Goal: Information Seeking & Learning: Find specific fact

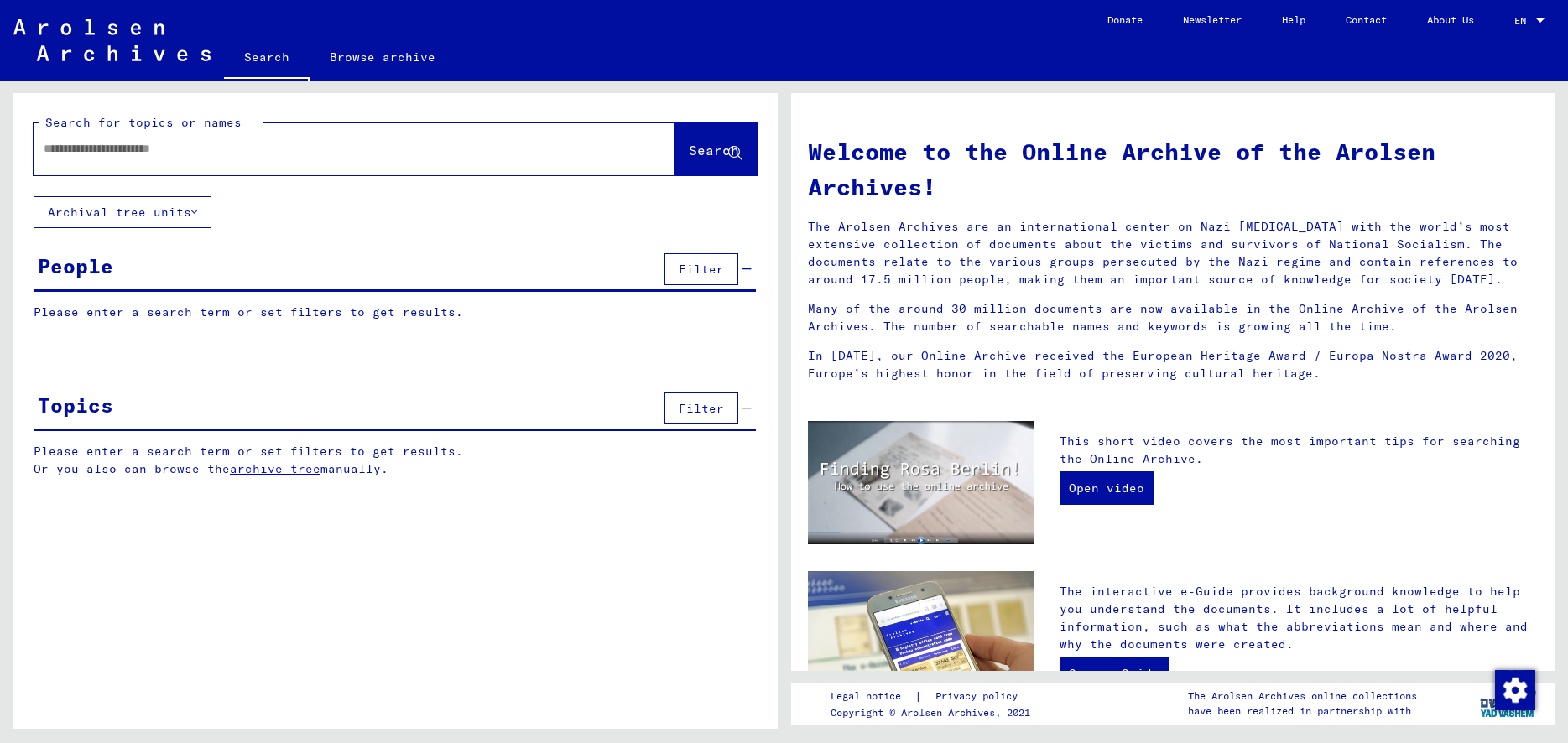
click at [130, 155] on input "text" at bounding box center [333, 148] width 580 height 18
type input "****"
click at [693, 153] on span "Search" at bounding box center [714, 150] width 50 height 17
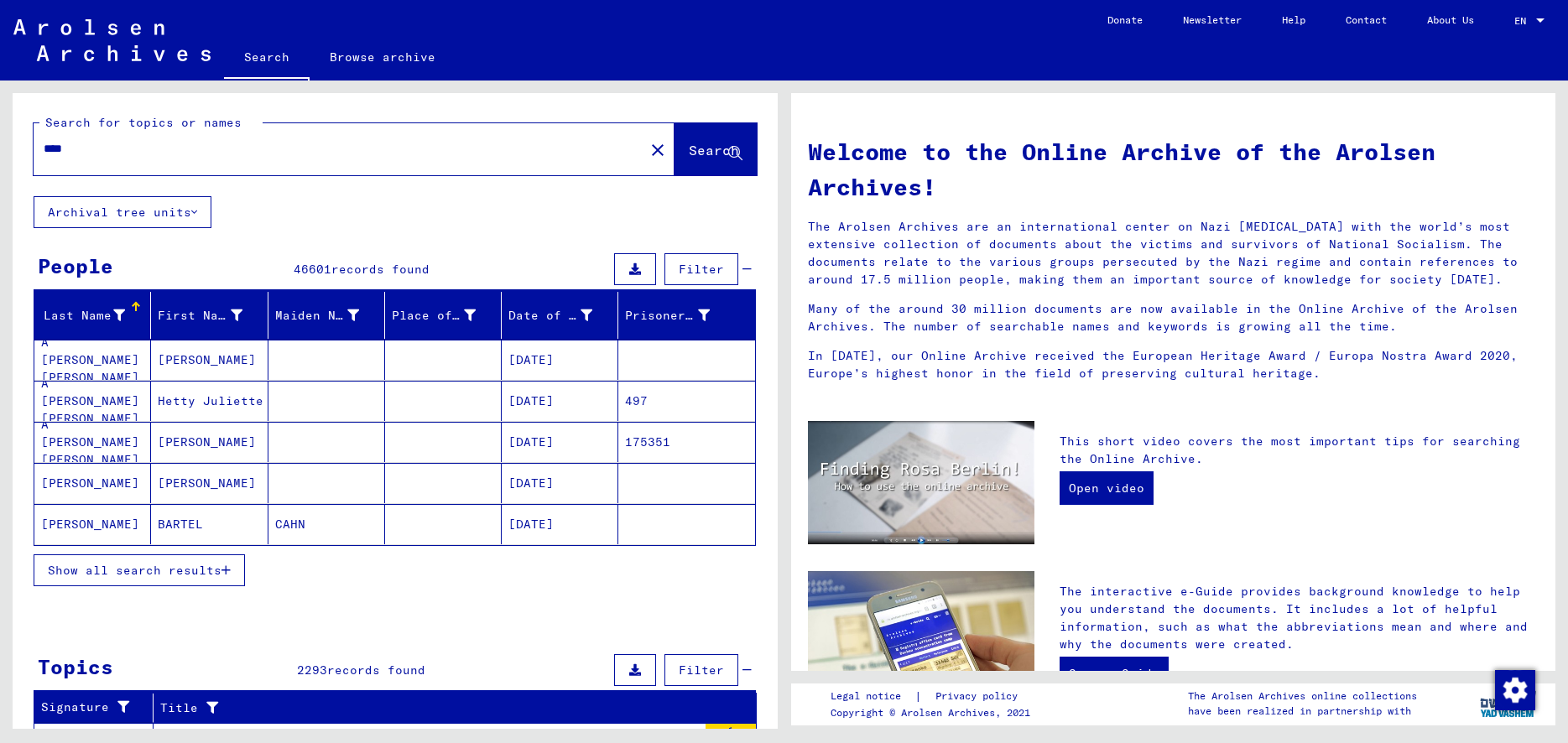
click at [699, 270] on span "Filter" at bounding box center [701, 269] width 45 height 15
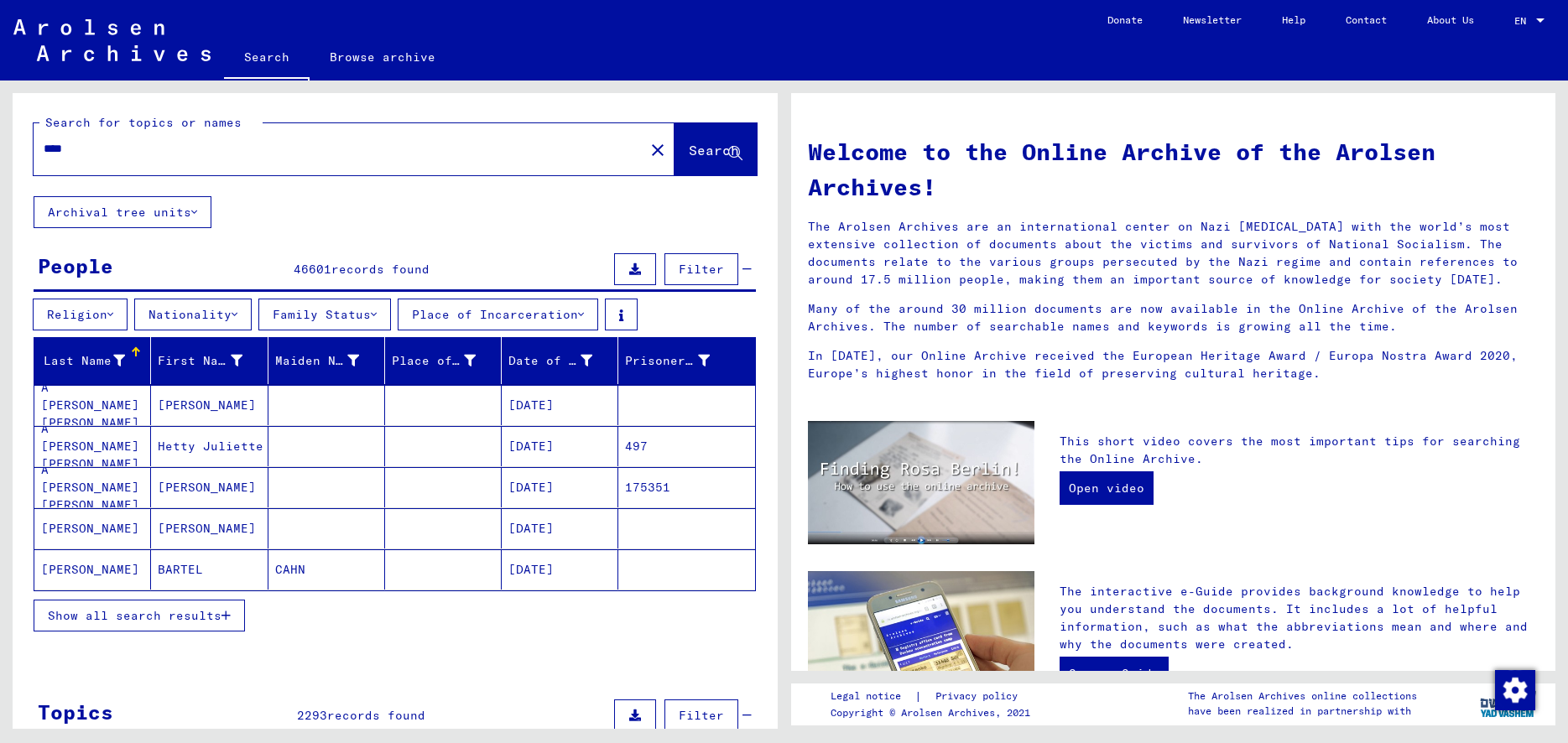
click at [97, 316] on button "Religion" at bounding box center [80, 315] width 94 height 31
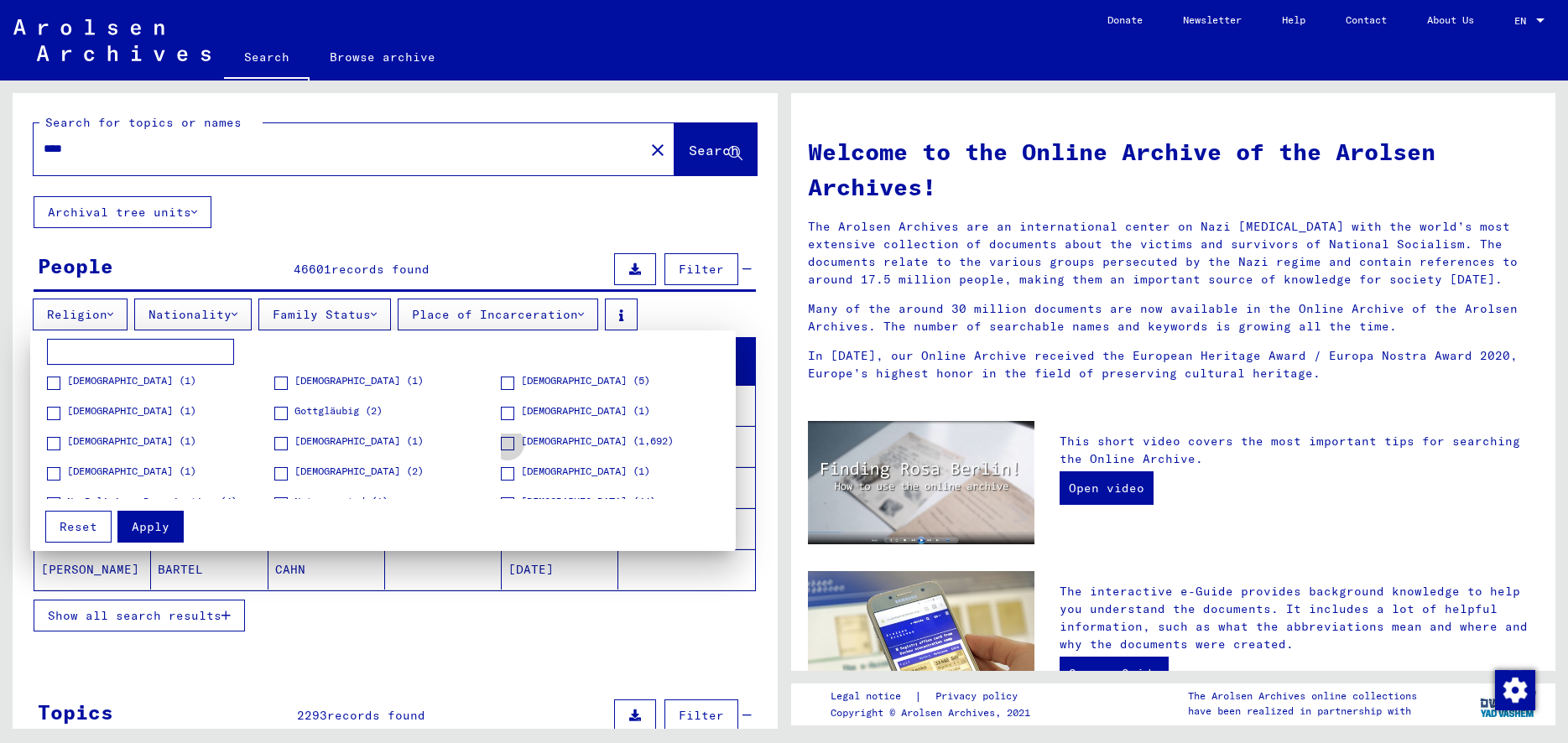
click at [501, 443] on span at bounding box center [507, 443] width 13 height 13
click at [157, 526] on span "Apply" at bounding box center [150, 526] width 38 height 15
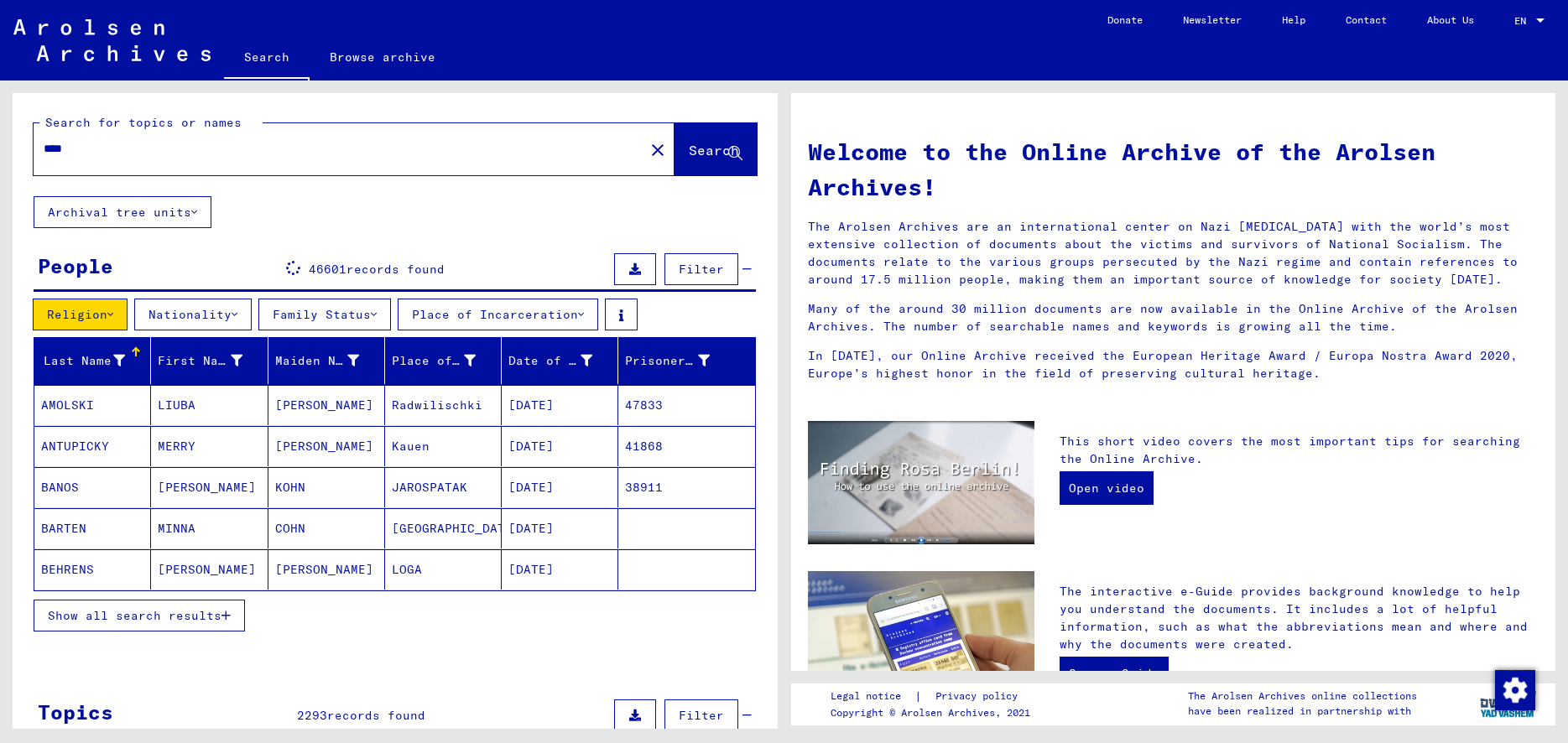
click at [135, 349] on div at bounding box center [136, 348] width 3 height 3
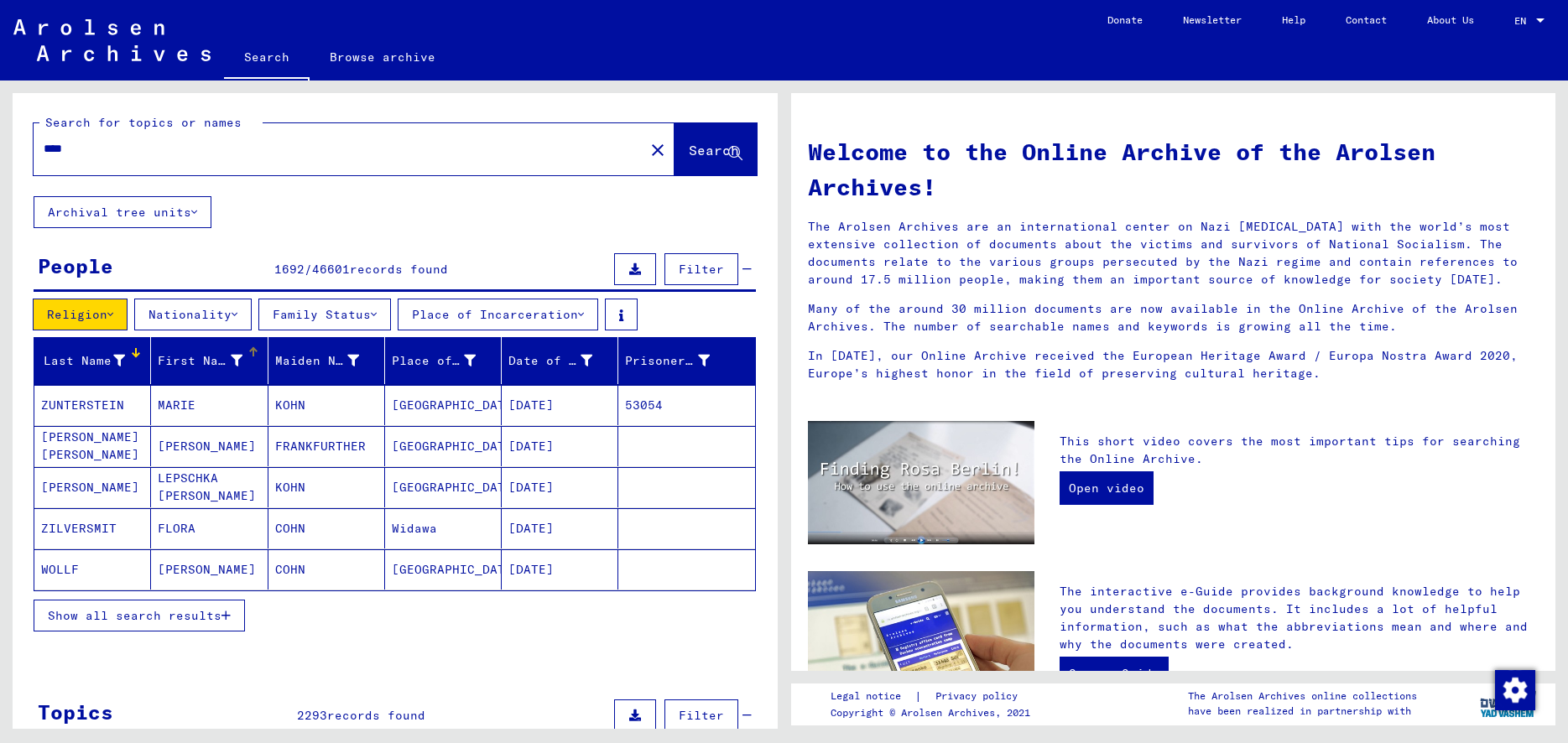
click at [253, 353] on div at bounding box center [254, 352] width 2 height 8
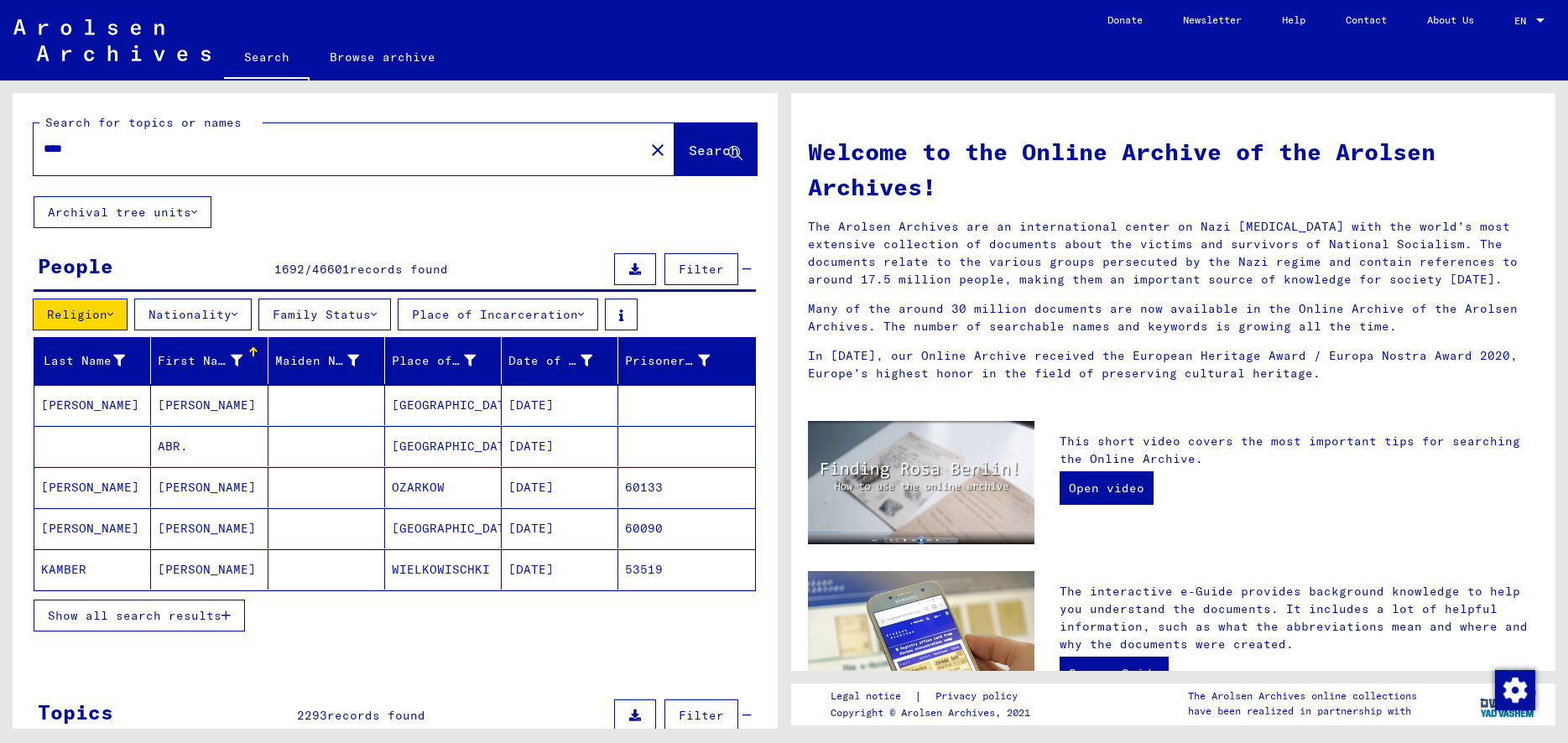
click at [226, 614] on icon "button" at bounding box center [226, 615] width 9 height 12
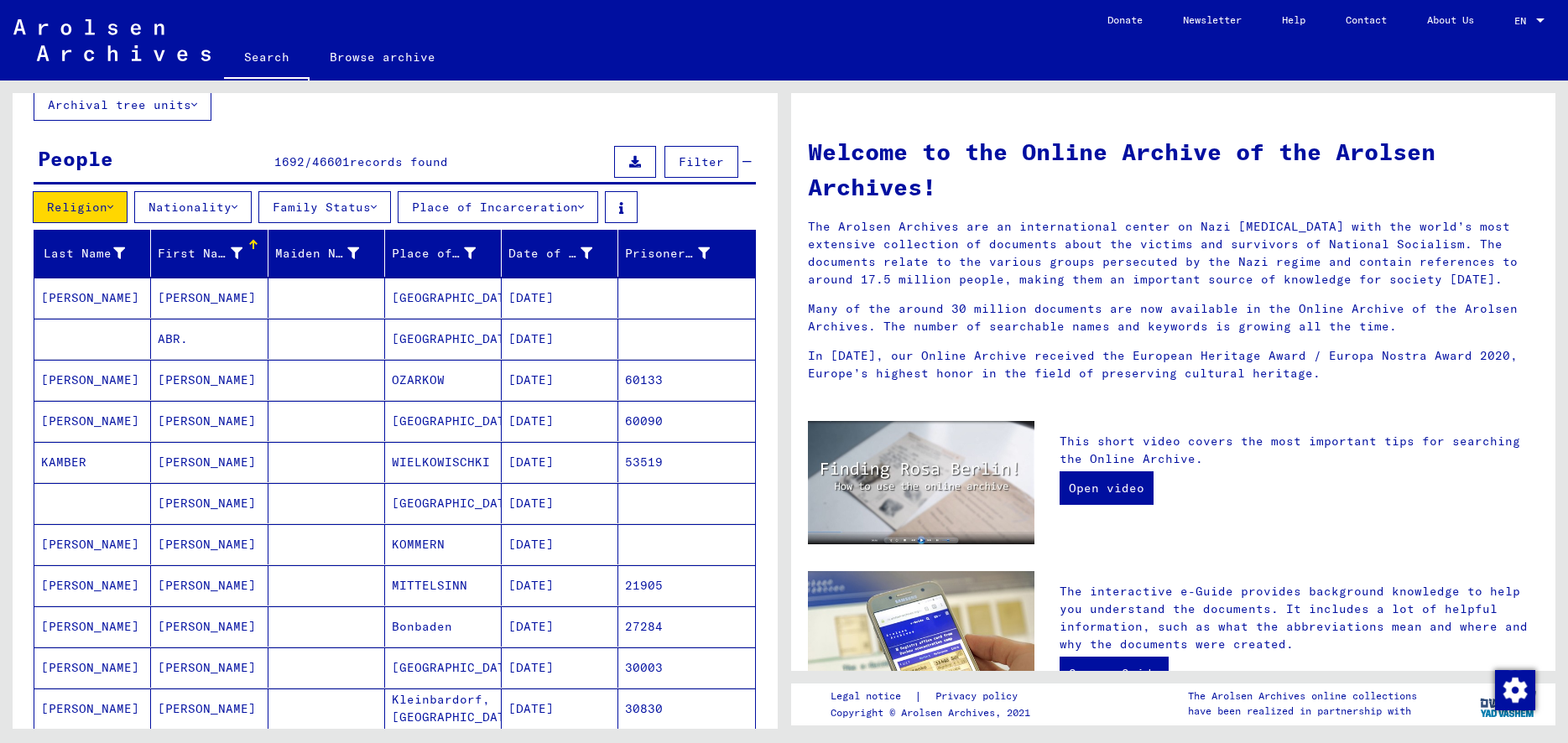
scroll to position [115, 0]
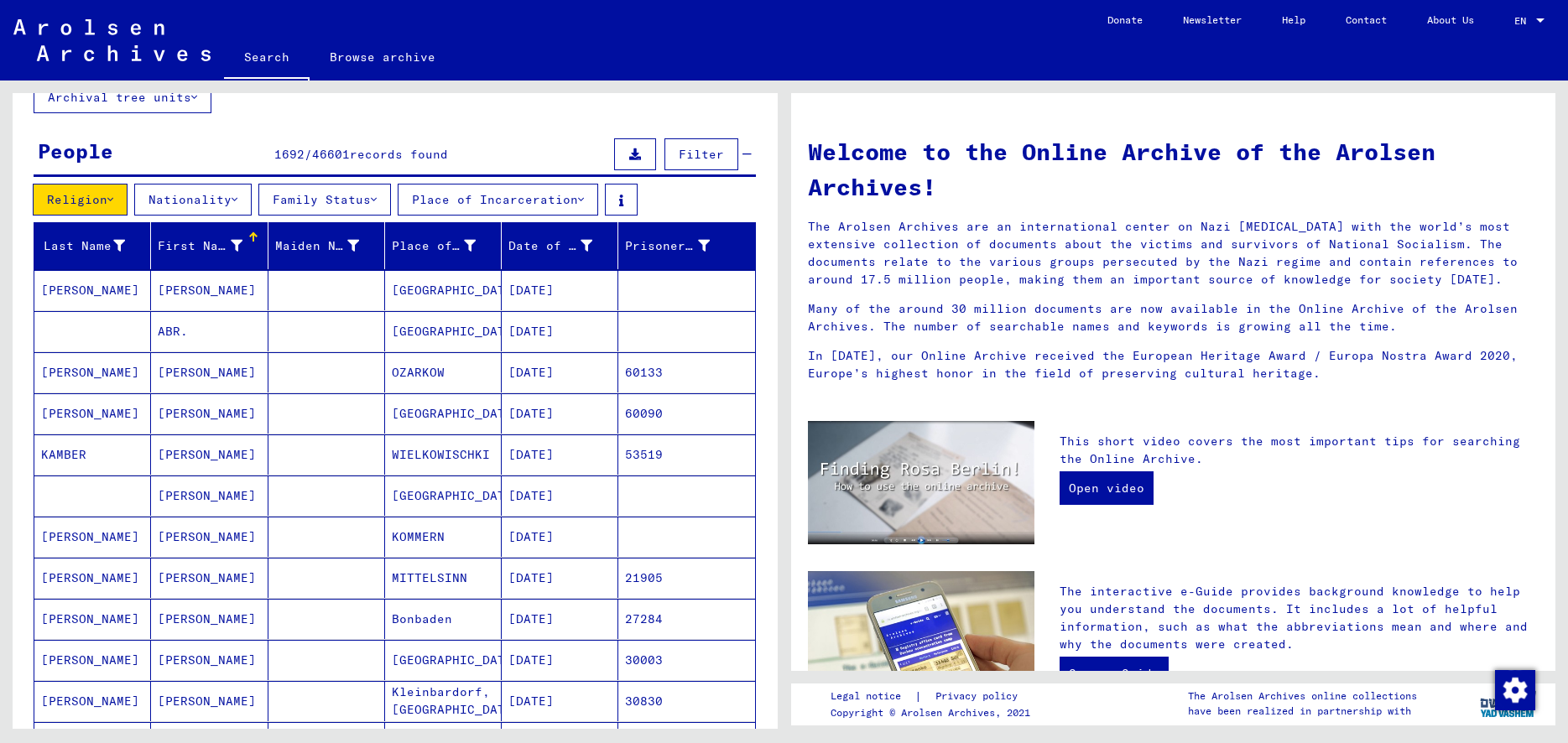
click at [54, 577] on mat-cell "[PERSON_NAME]" at bounding box center [93, 577] width 117 height 40
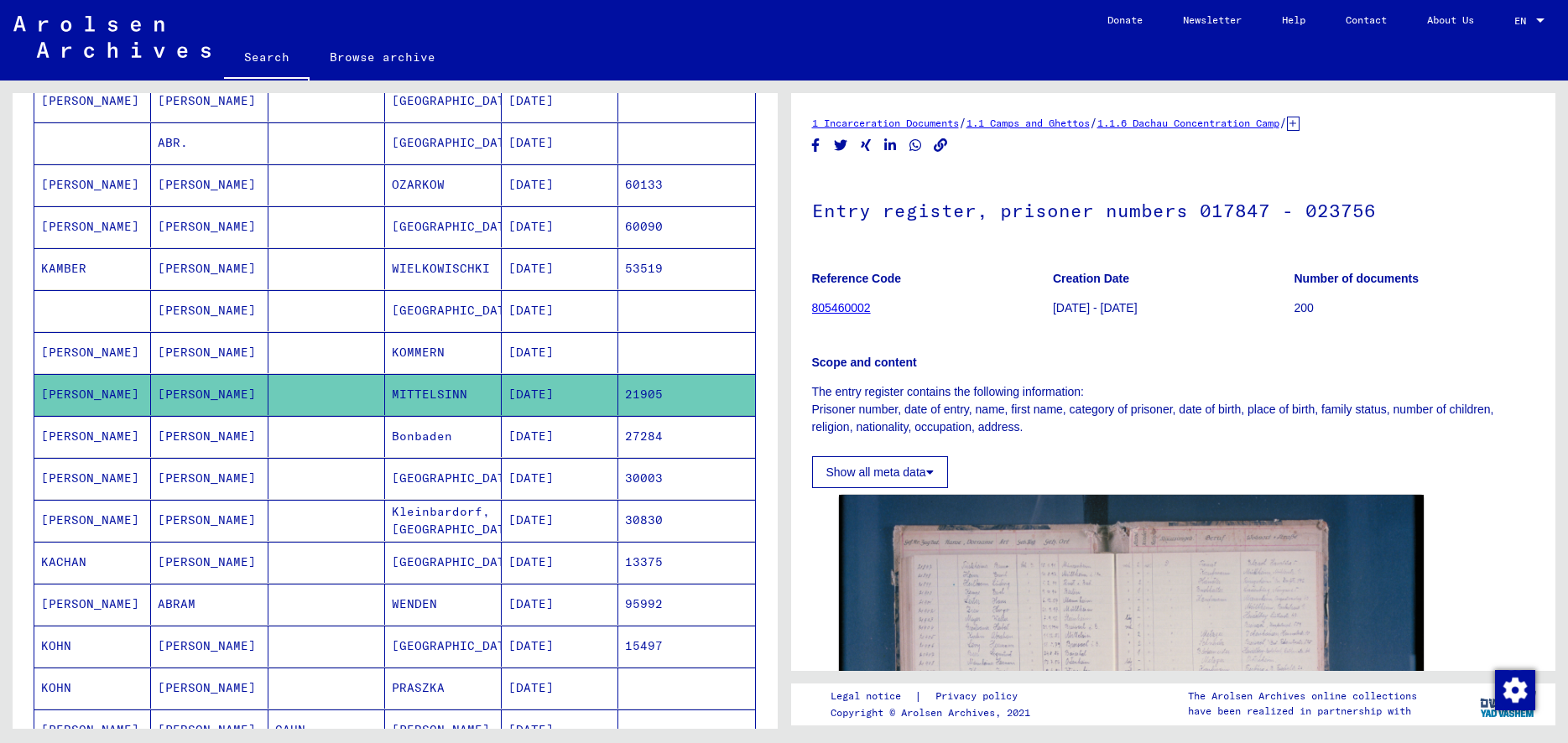
scroll to position [312, 0]
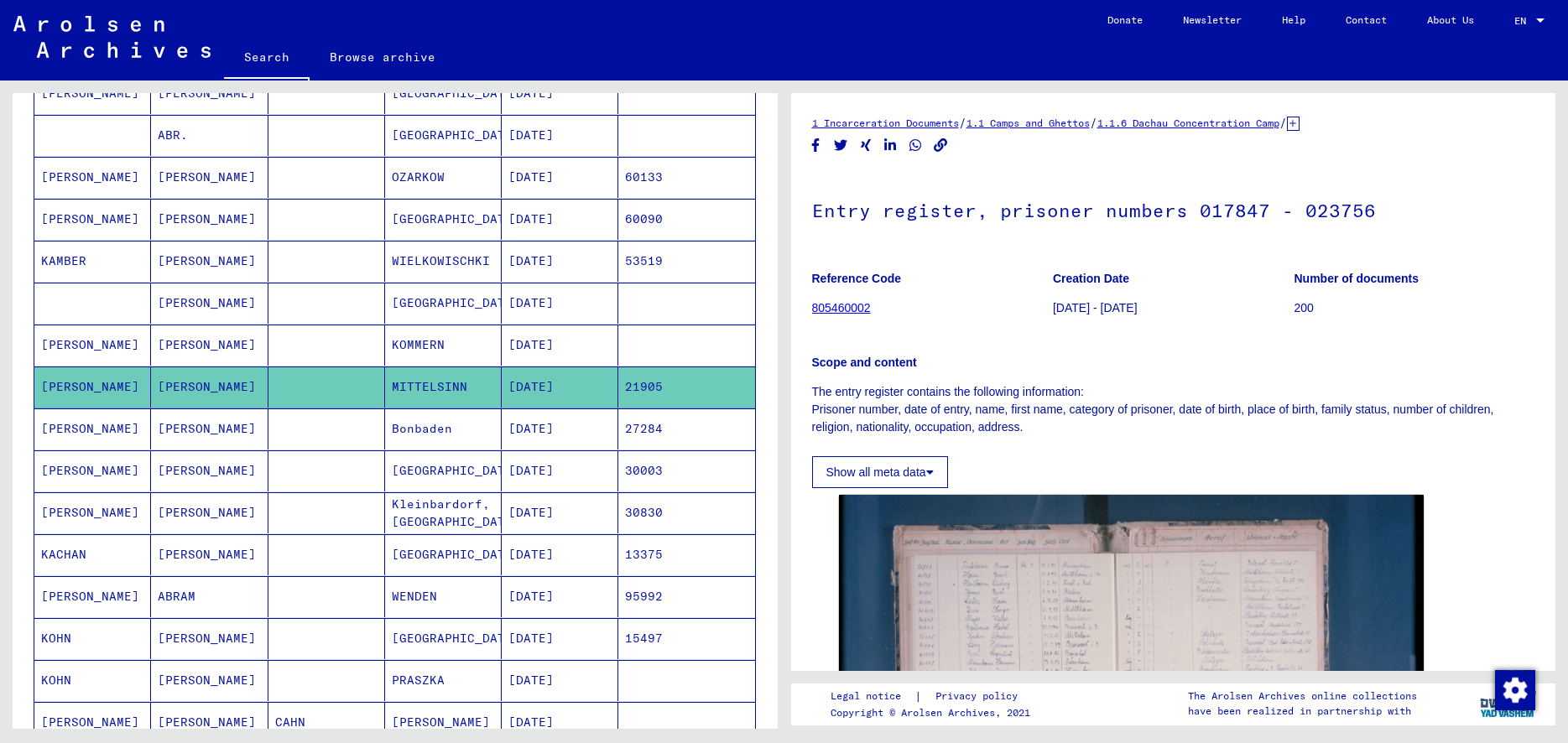
click at [56, 595] on mat-cell "[PERSON_NAME]" at bounding box center [93, 596] width 117 height 41
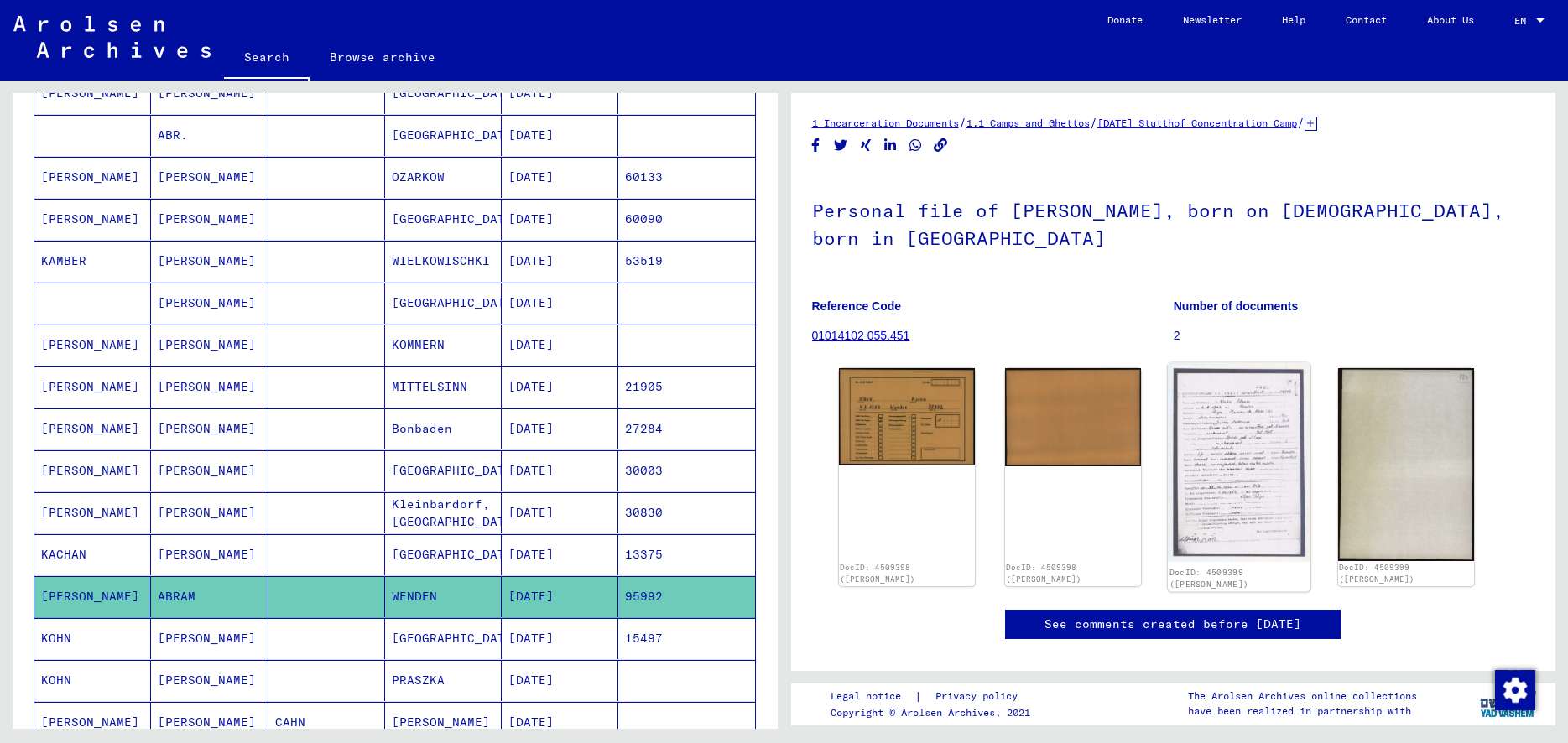
click at [1237, 471] on img at bounding box center [1238, 462] width 143 height 199
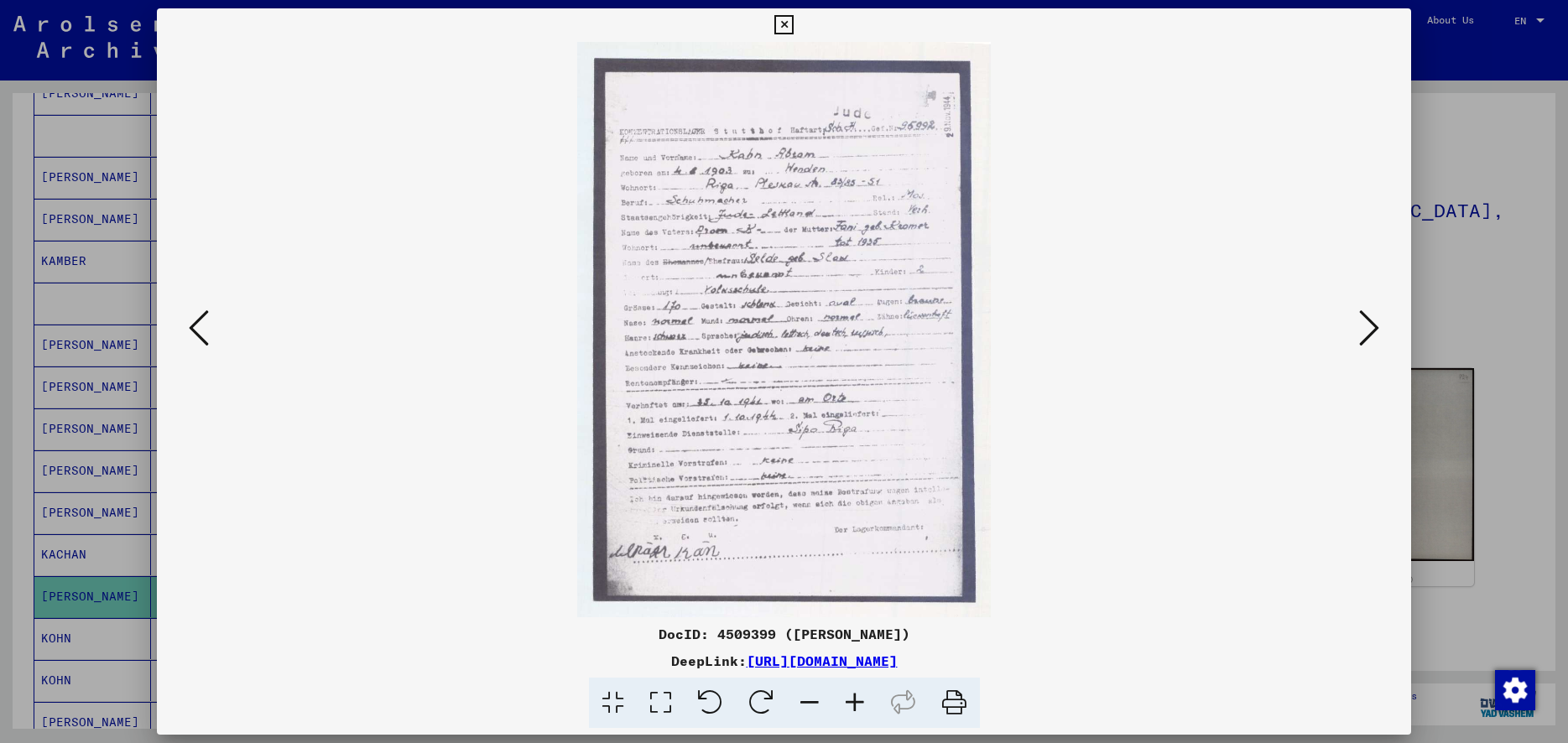
click at [850, 703] on icon at bounding box center [854, 702] width 45 height 51
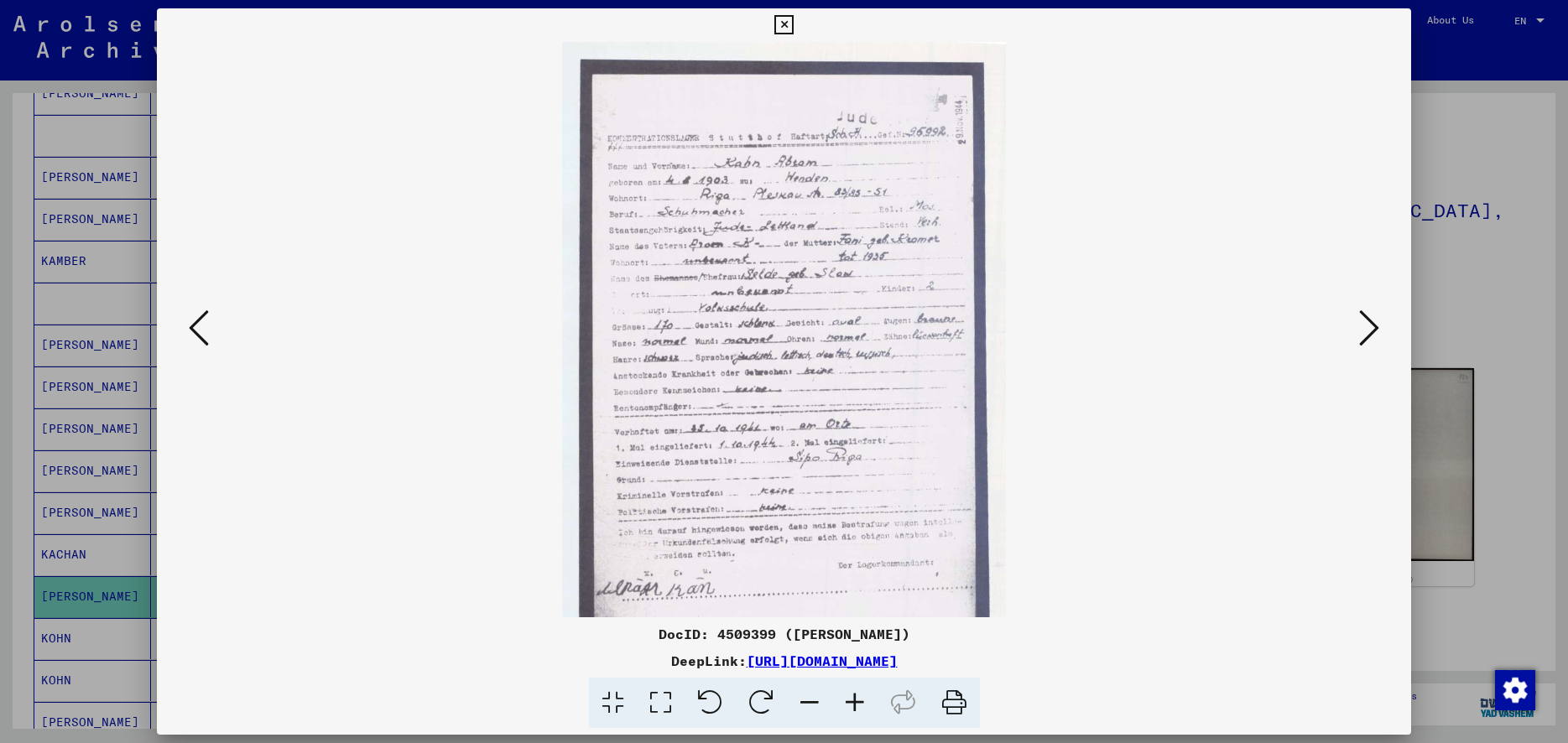
click at [850, 702] on icon at bounding box center [854, 702] width 45 height 51
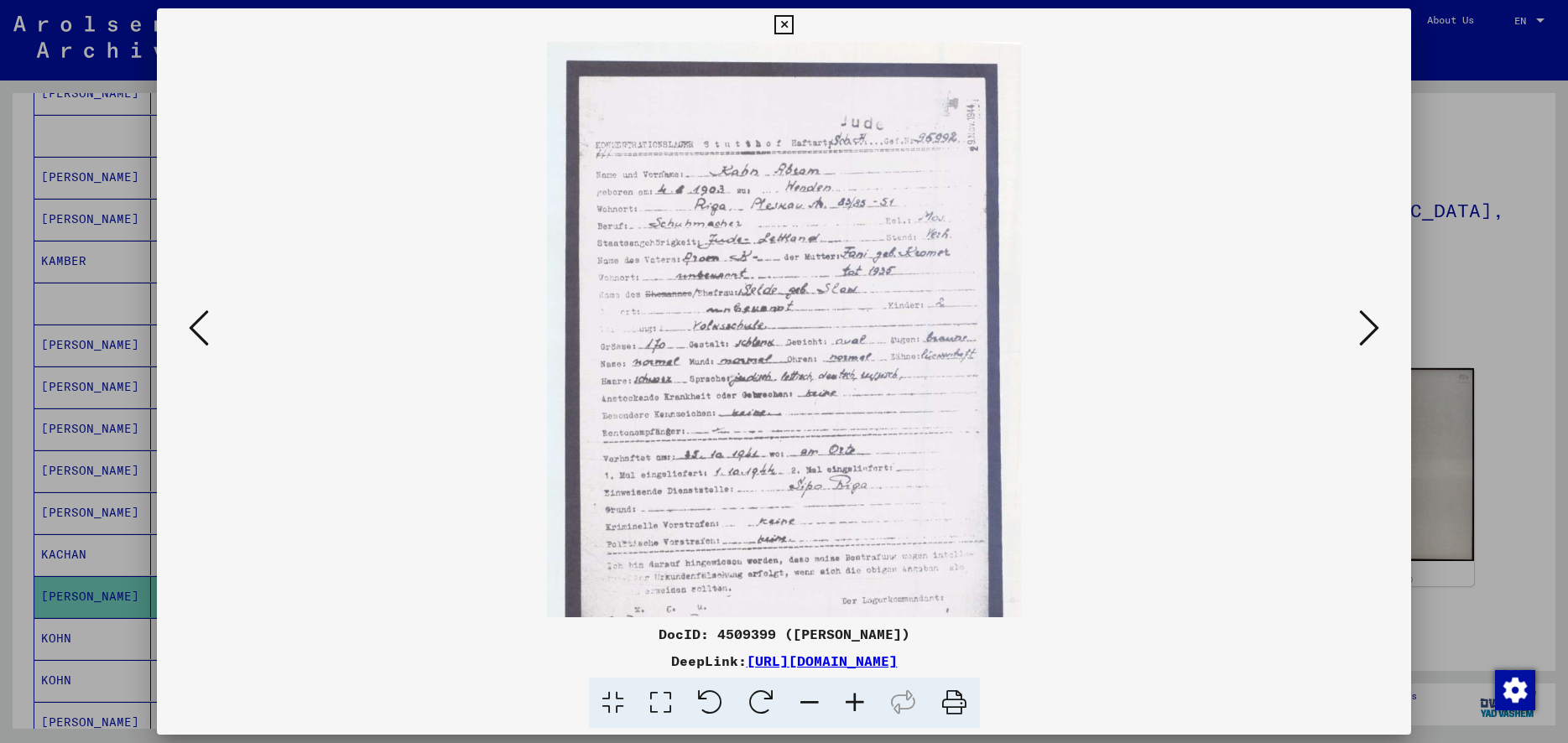
click at [850, 702] on icon at bounding box center [854, 702] width 45 height 51
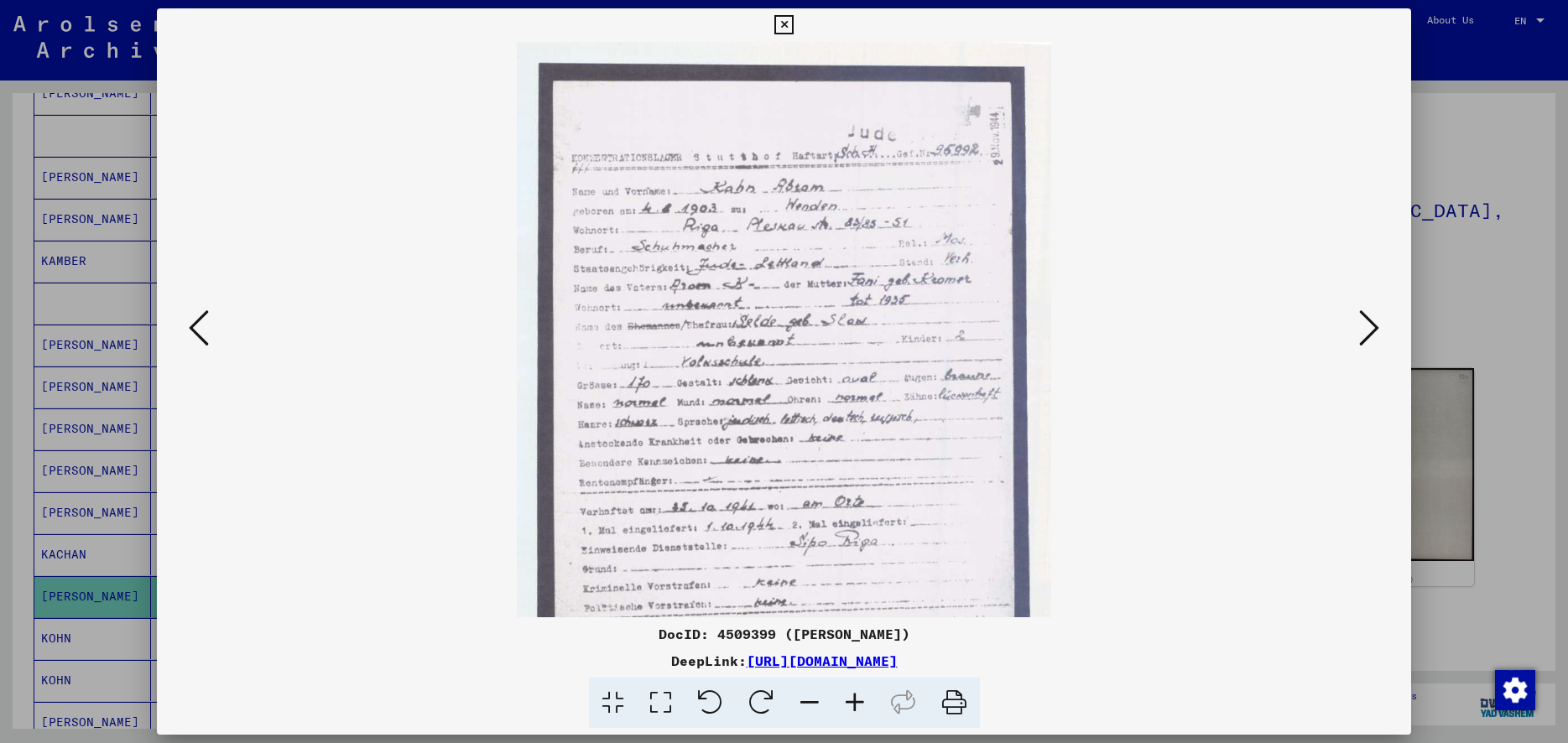
click at [851, 702] on icon at bounding box center [854, 702] width 45 height 51
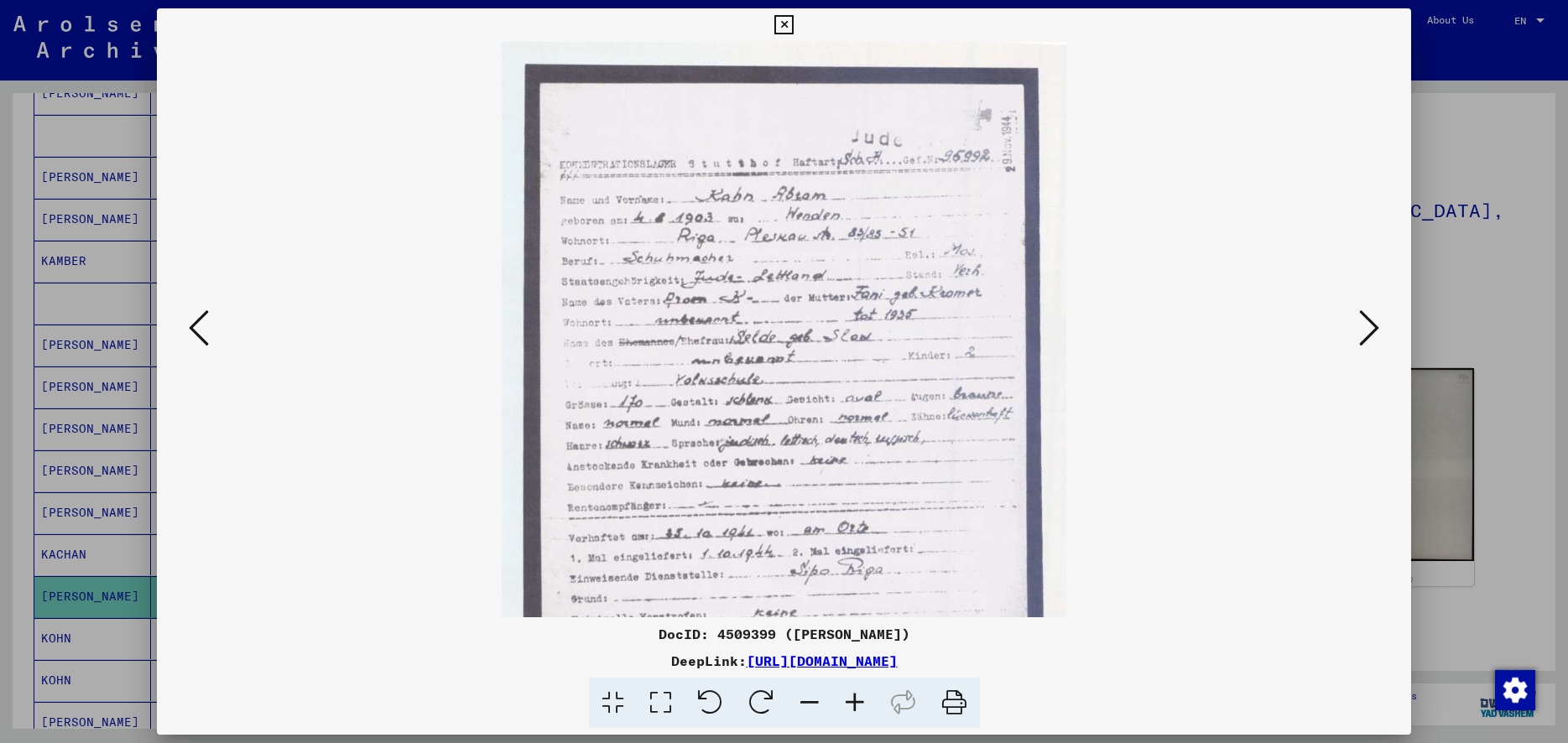
click at [851, 702] on icon at bounding box center [854, 702] width 45 height 51
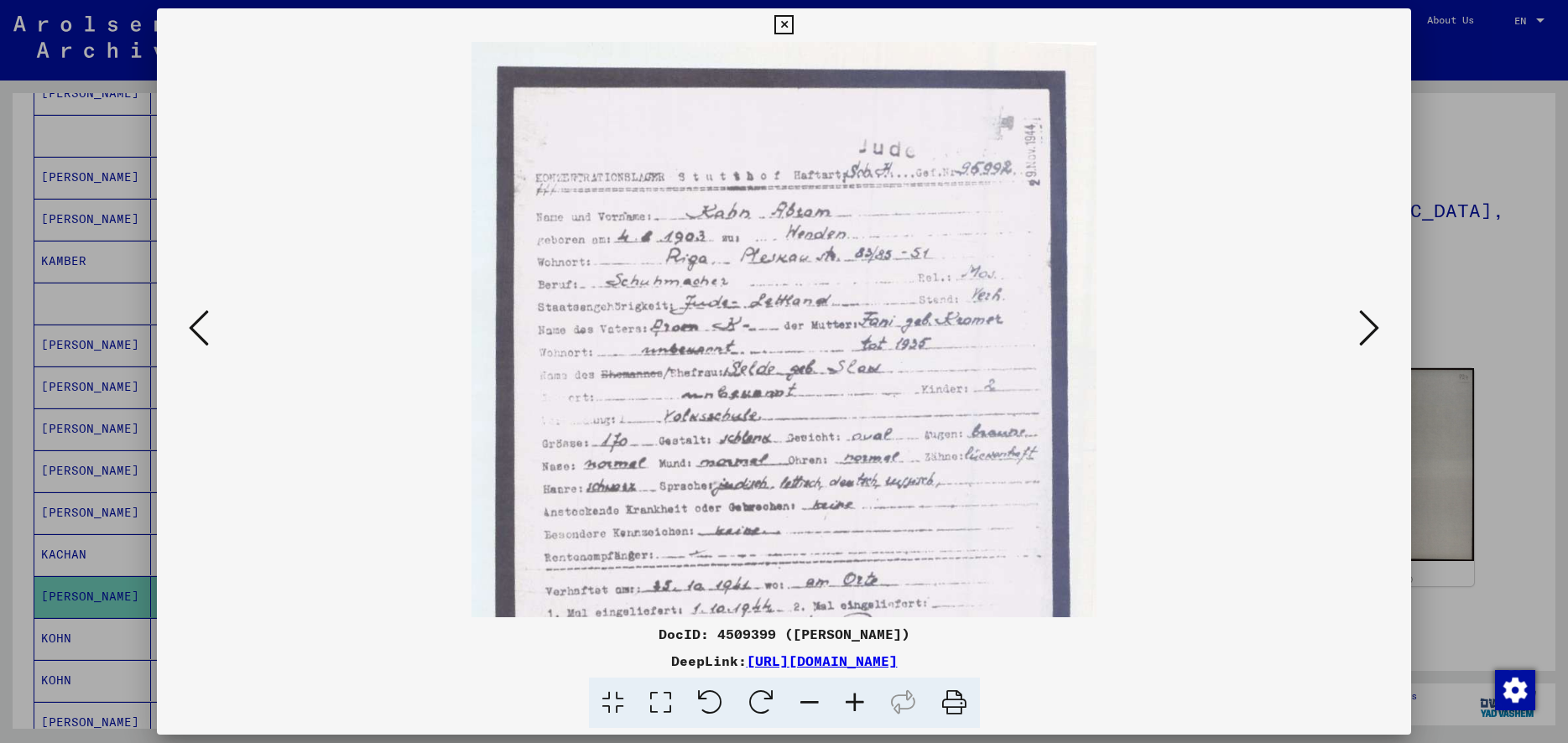
click at [852, 701] on icon at bounding box center [854, 702] width 45 height 51
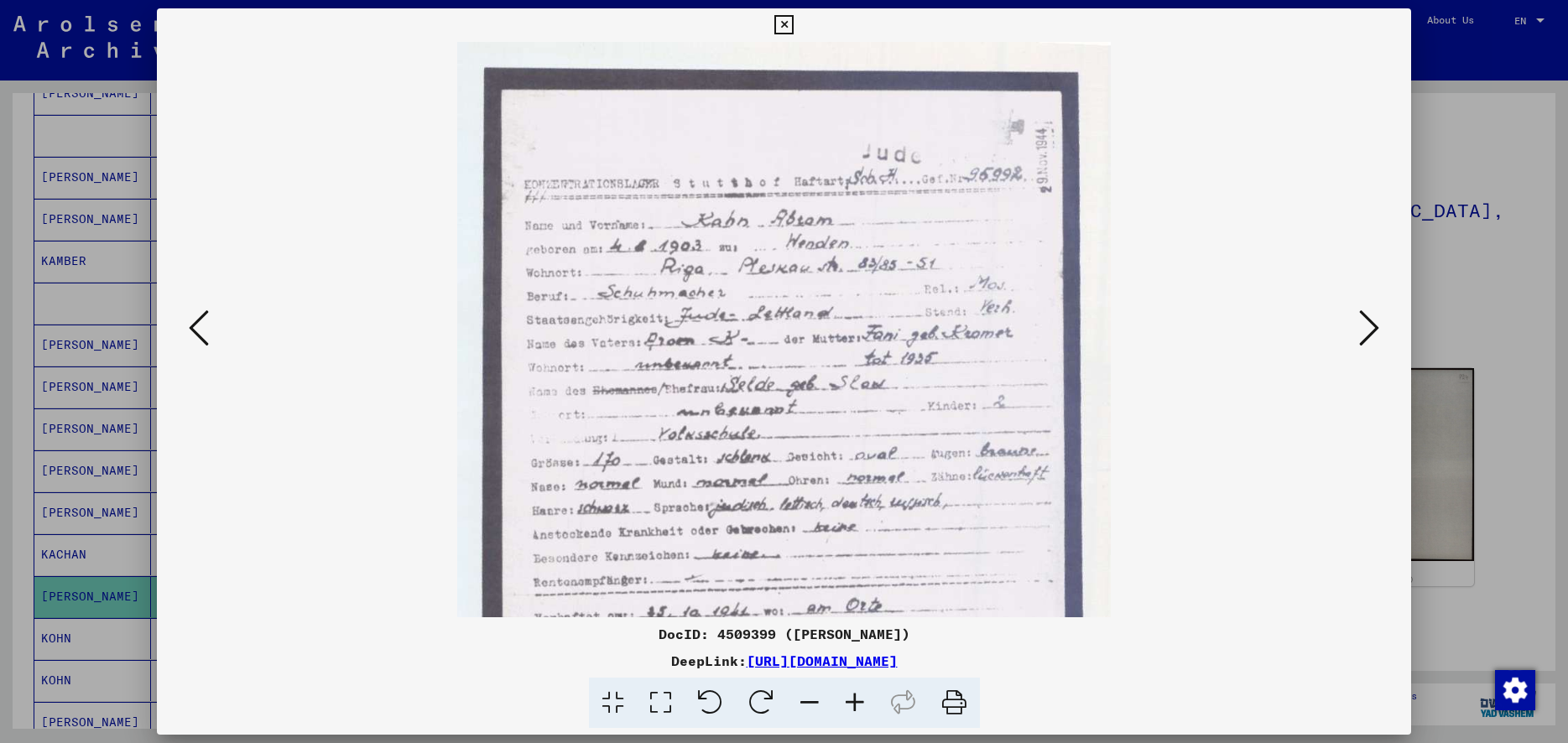
click at [852, 701] on icon at bounding box center [854, 702] width 45 height 51
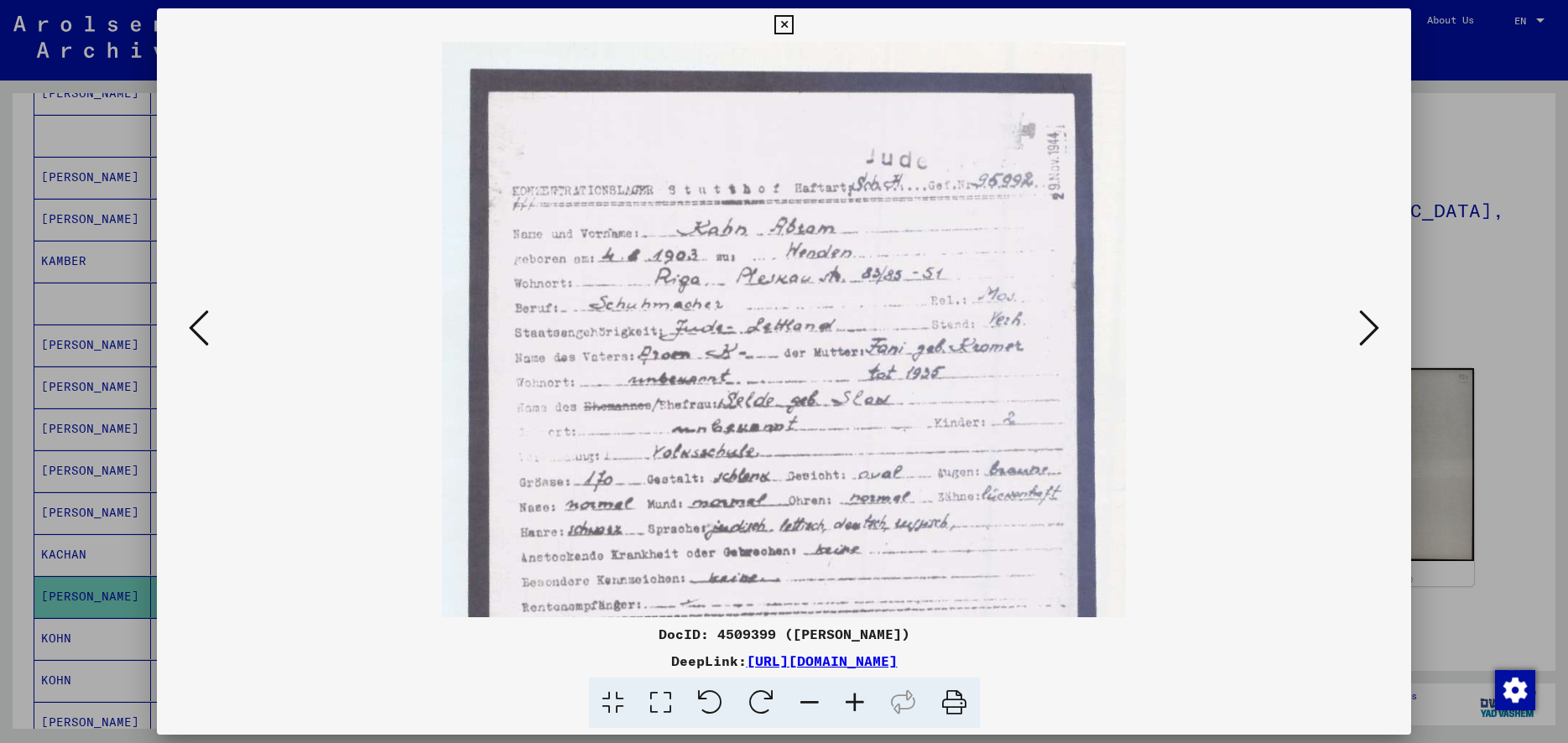
click at [853, 704] on icon at bounding box center [854, 702] width 45 height 51
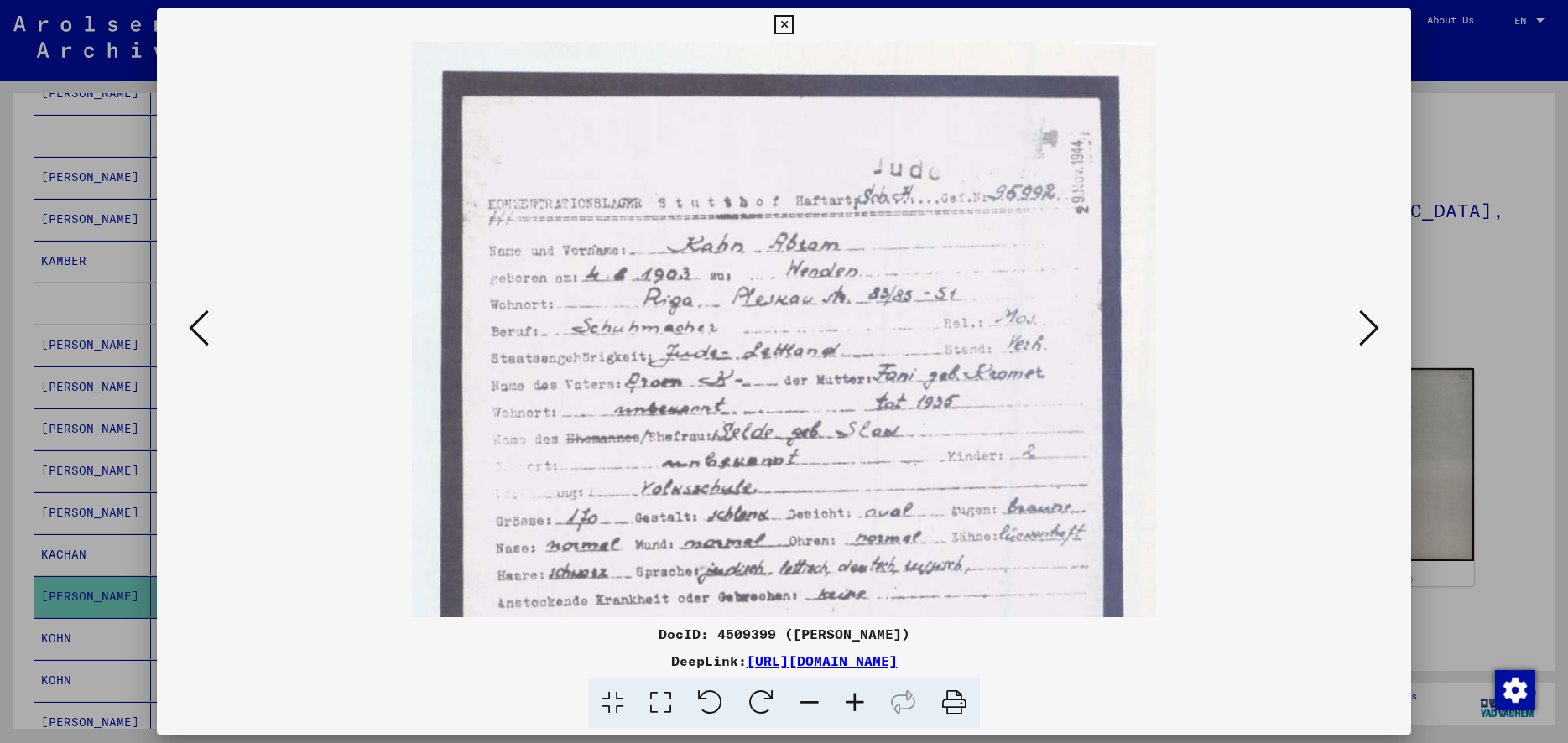
click at [853, 704] on icon at bounding box center [854, 702] width 45 height 51
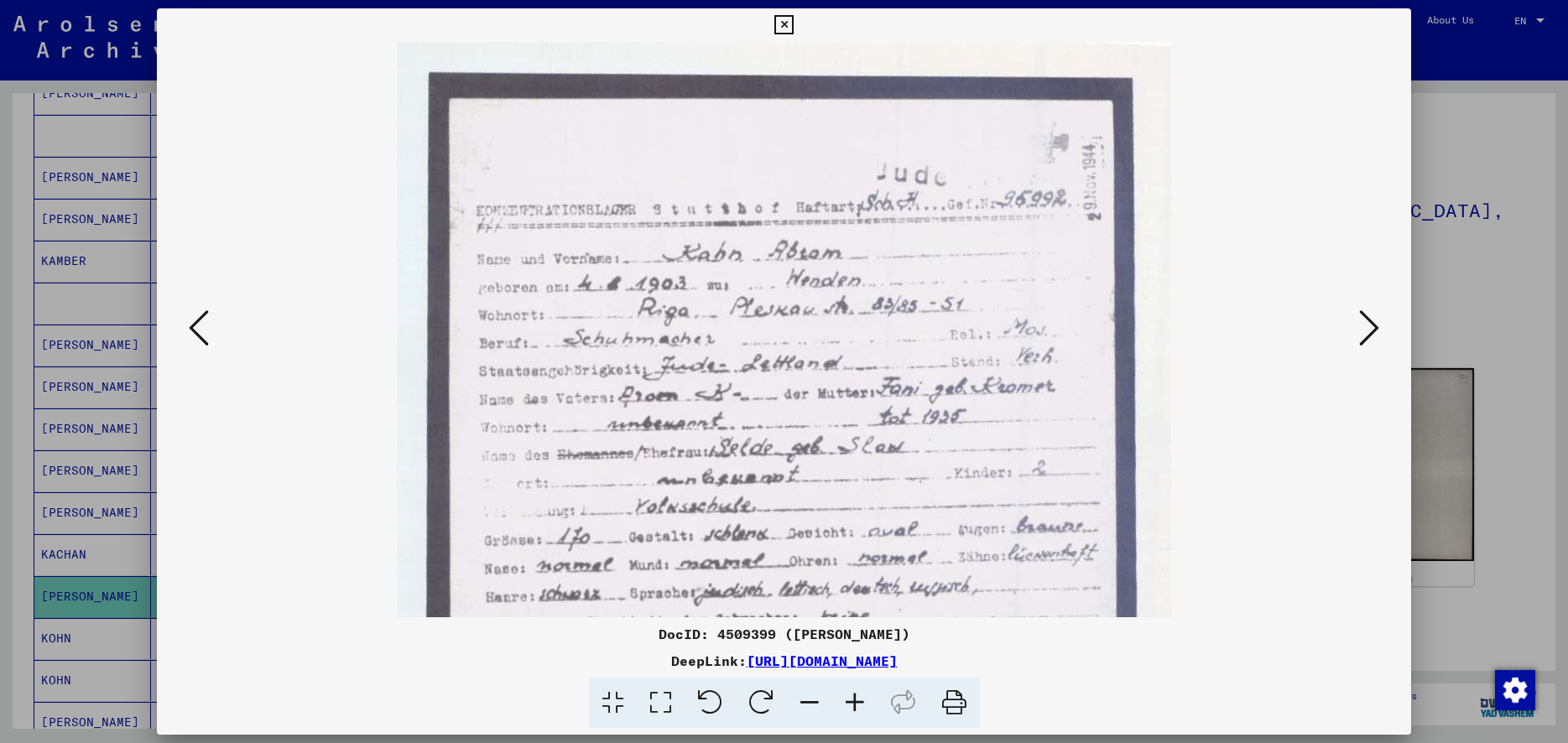
click at [853, 704] on icon at bounding box center [854, 702] width 45 height 51
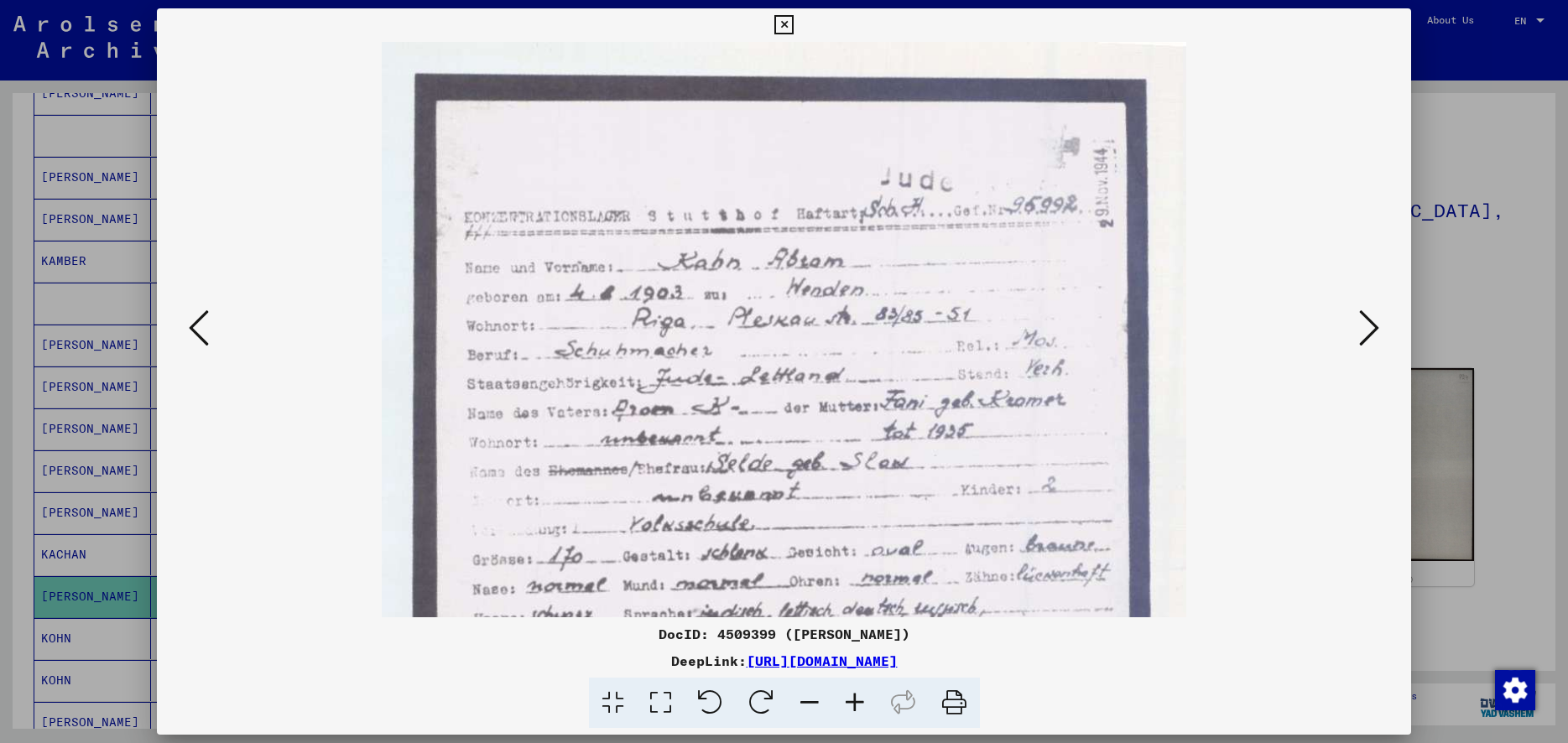
click at [853, 704] on icon at bounding box center [854, 702] width 45 height 51
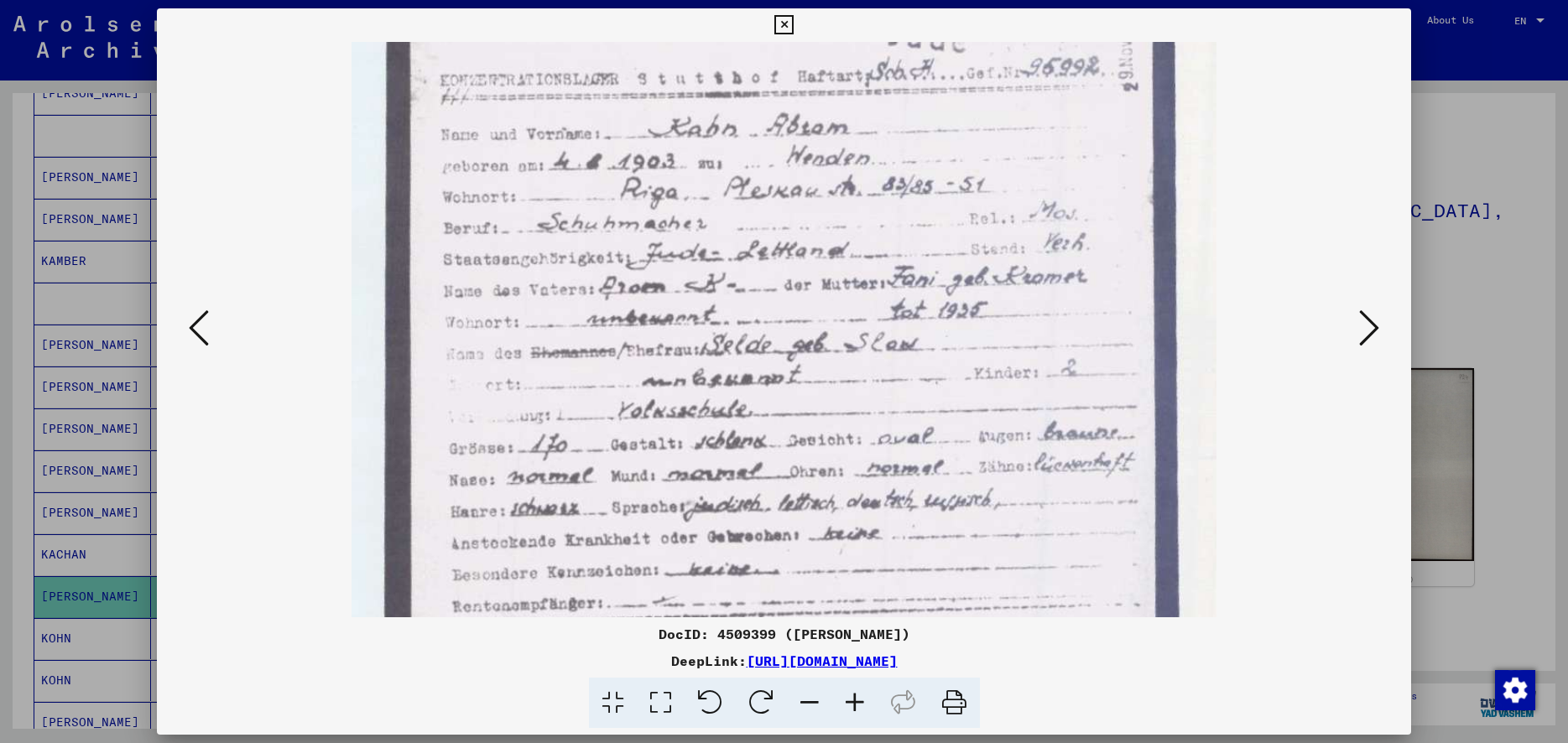
scroll to position [155, 0]
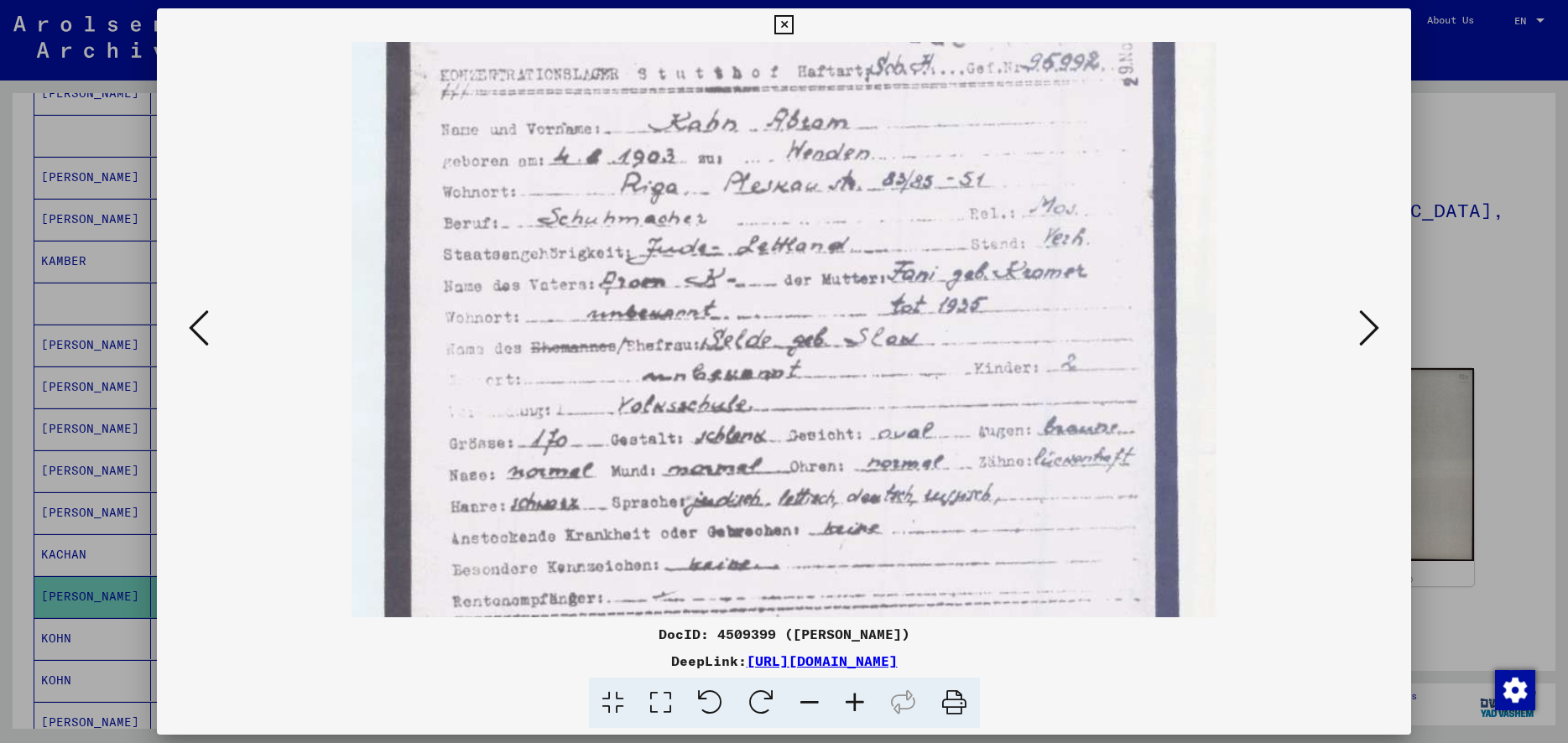
drag, startPoint x: 1039, startPoint y: 525, endPoint x: 980, endPoint y: 392, distance: 145.5
click at [980, 392] on img at bounding box center [784, 489] width 865 height 1204
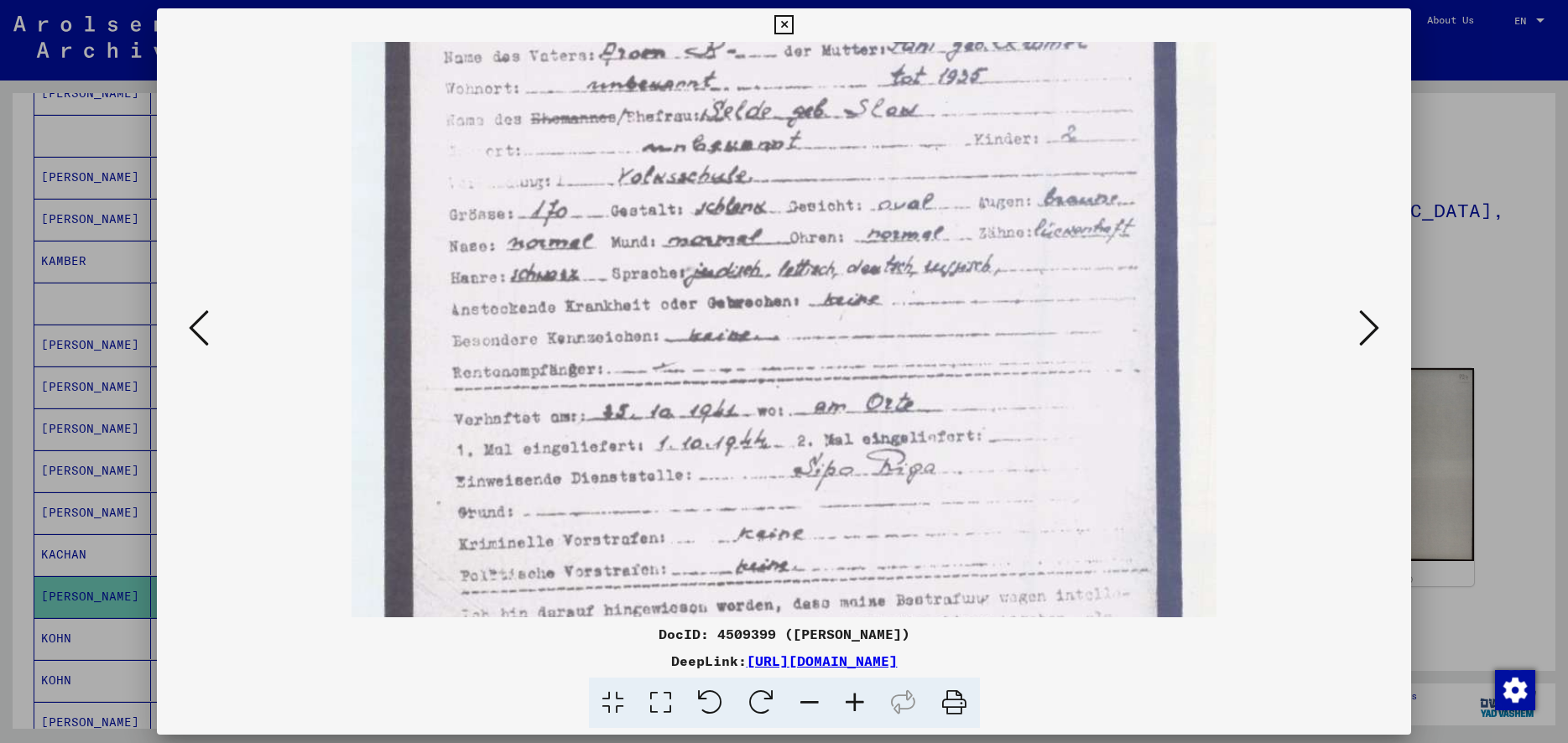
scroll to position [389, 0]
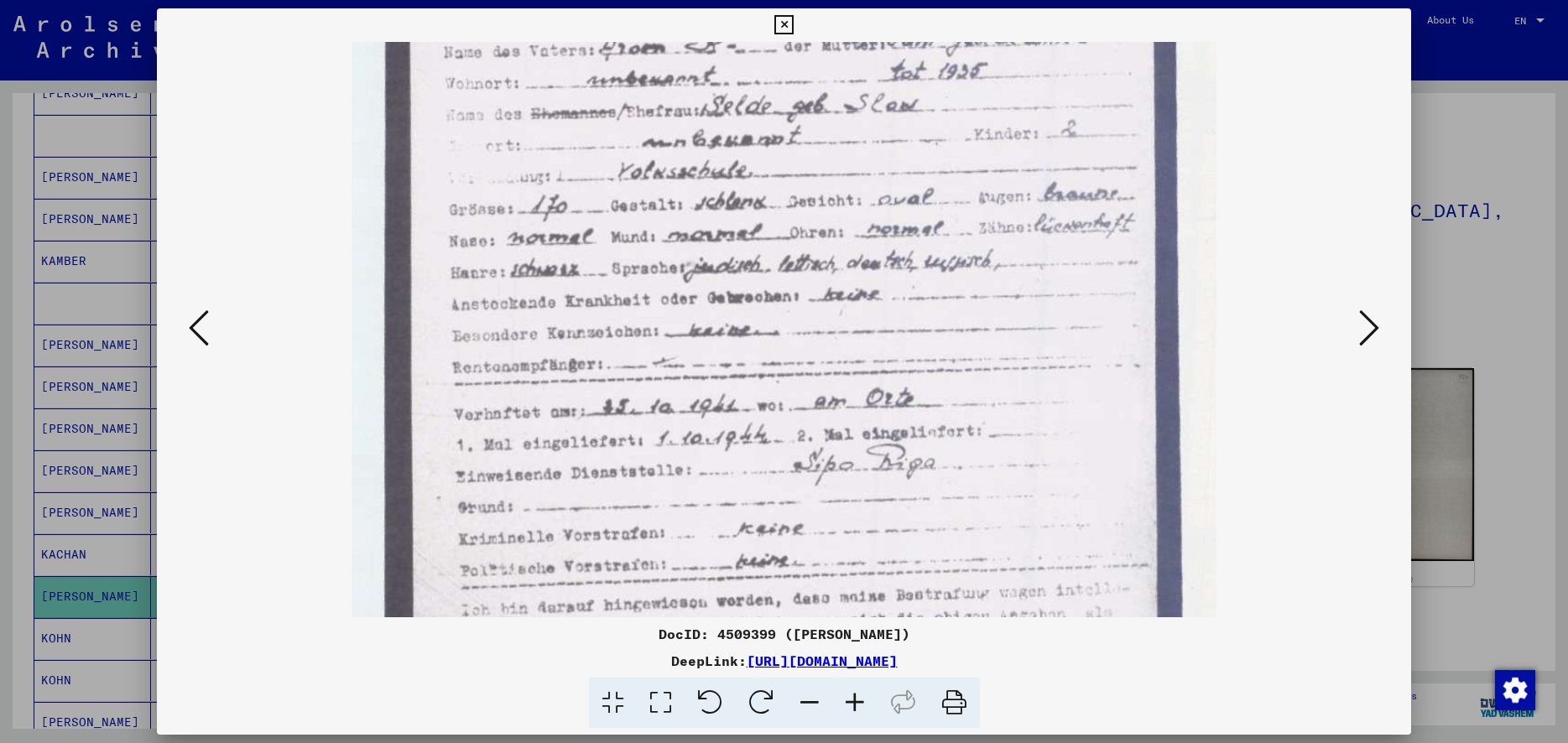
drag, startPoint x: 960, startPoint y: 439, endPoint x: 976, endPoint y: 204, distance: 235.5
click at [976, 204] on img at bounding box center [784, 254] width 865 height 1204
click at [1379, 334] on icon at bounding box center [1369, 328] width 20 height 40
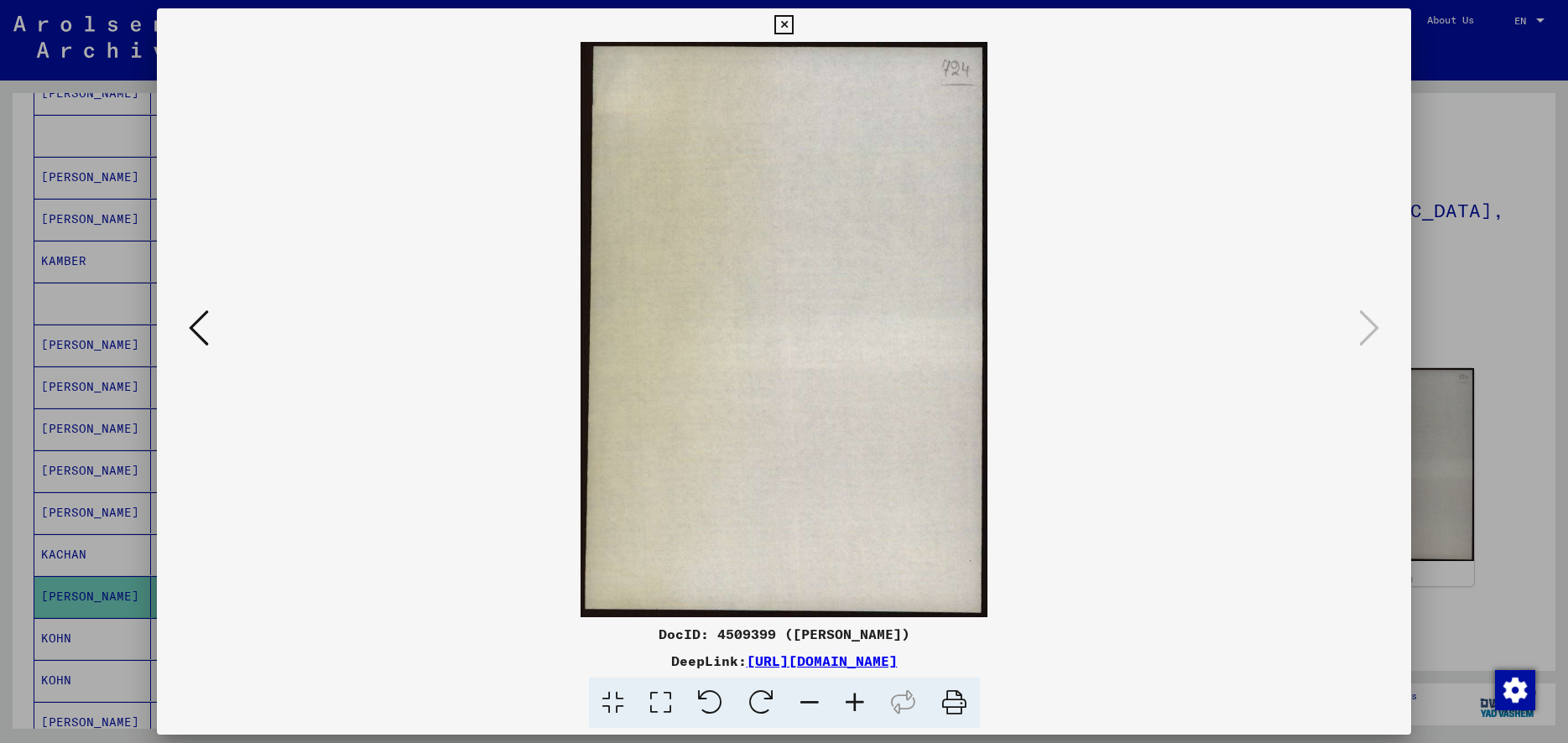
scroll to position [0, 0]
click at [193, 326] on icon at bounding box center [199, 328] width 20 height 40
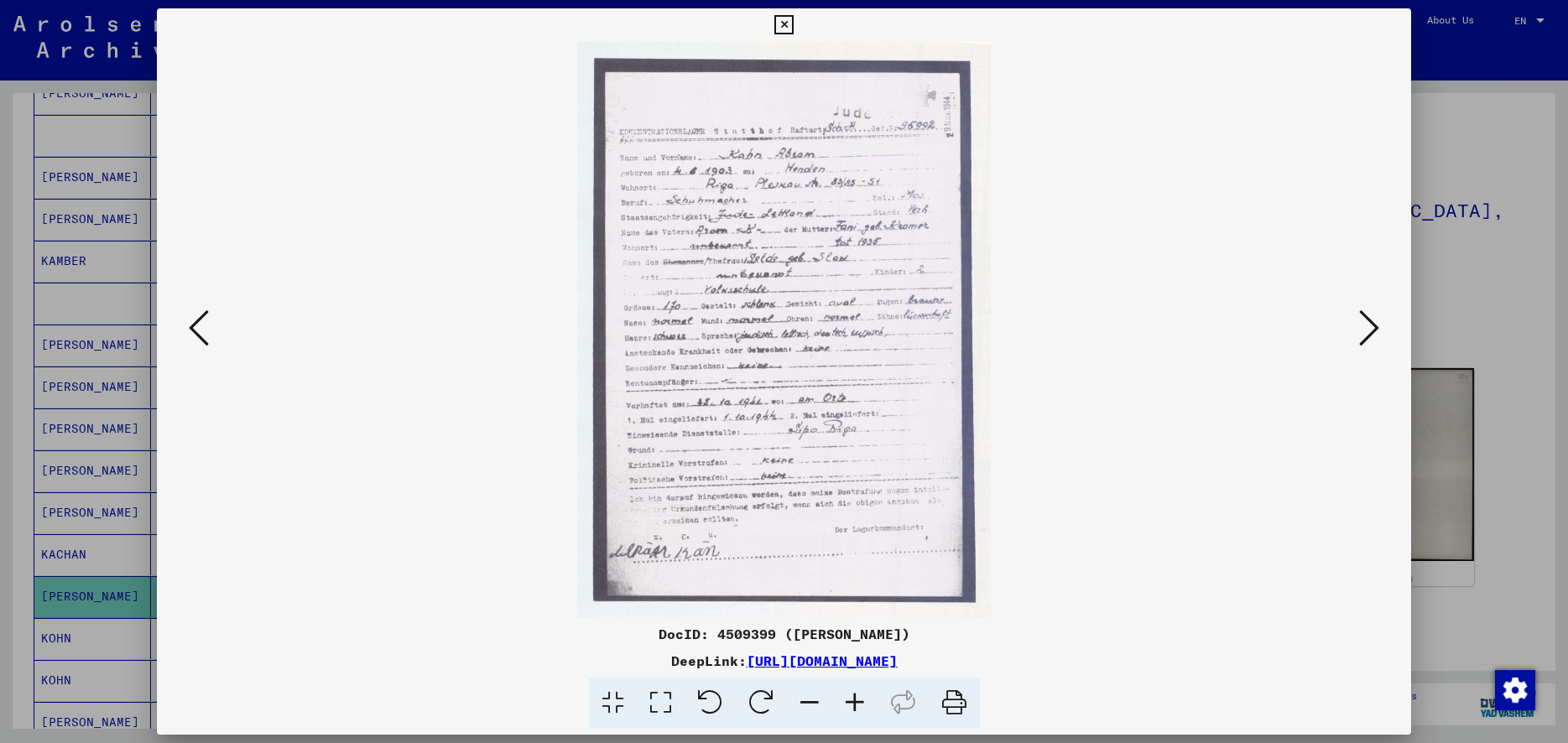
click at [214, 327] on viewer-one-image at bounding box center [783, 329] width 1139 height 576
click at [214, 328] on viewer-one-image at bounding box center [783, 329] width 1139 height 576
click at [199, 335] on icon at bounding box center [199, 328] width 20 height 40
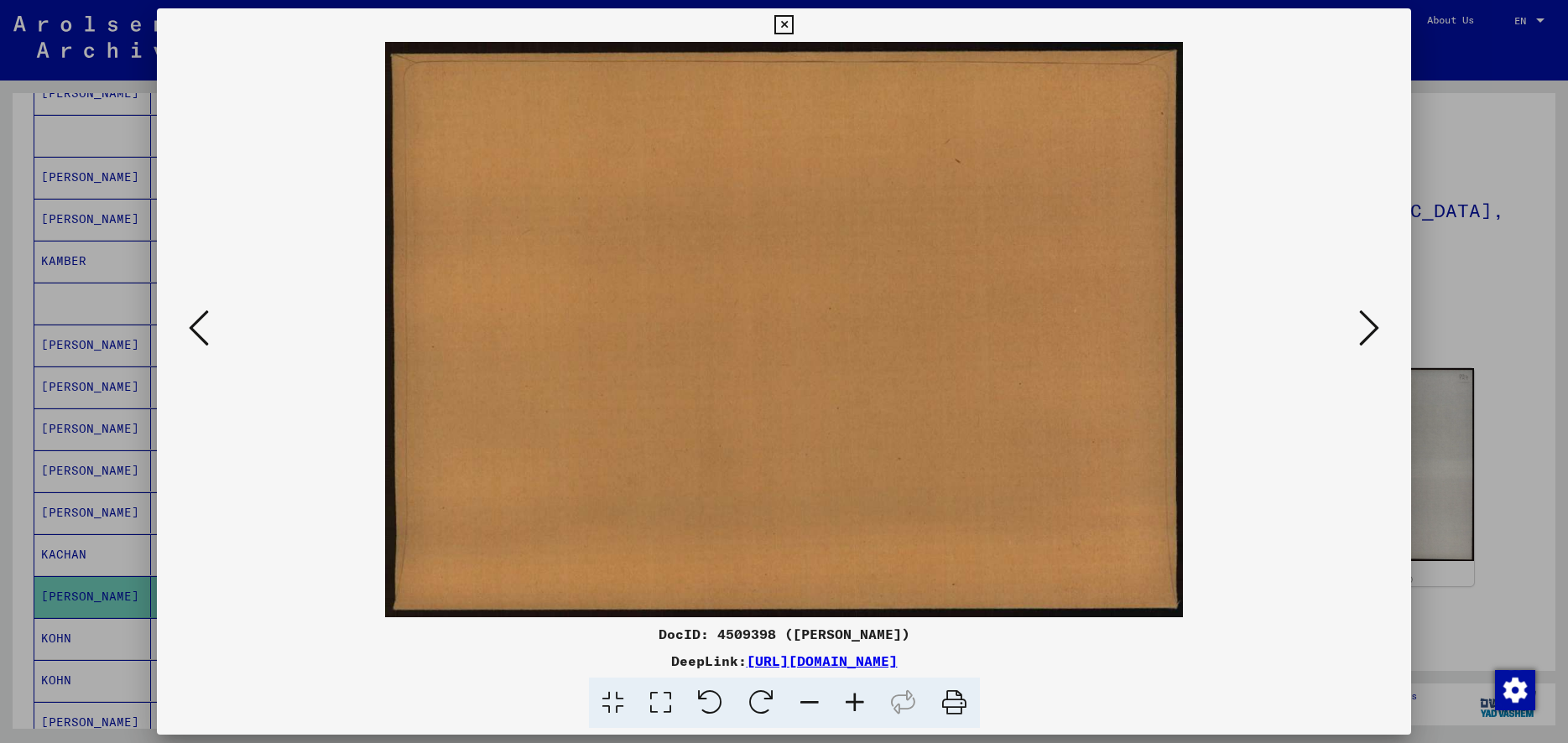
click at [199, 335] on icon at bounding box center [199, 328] width 20 height 40
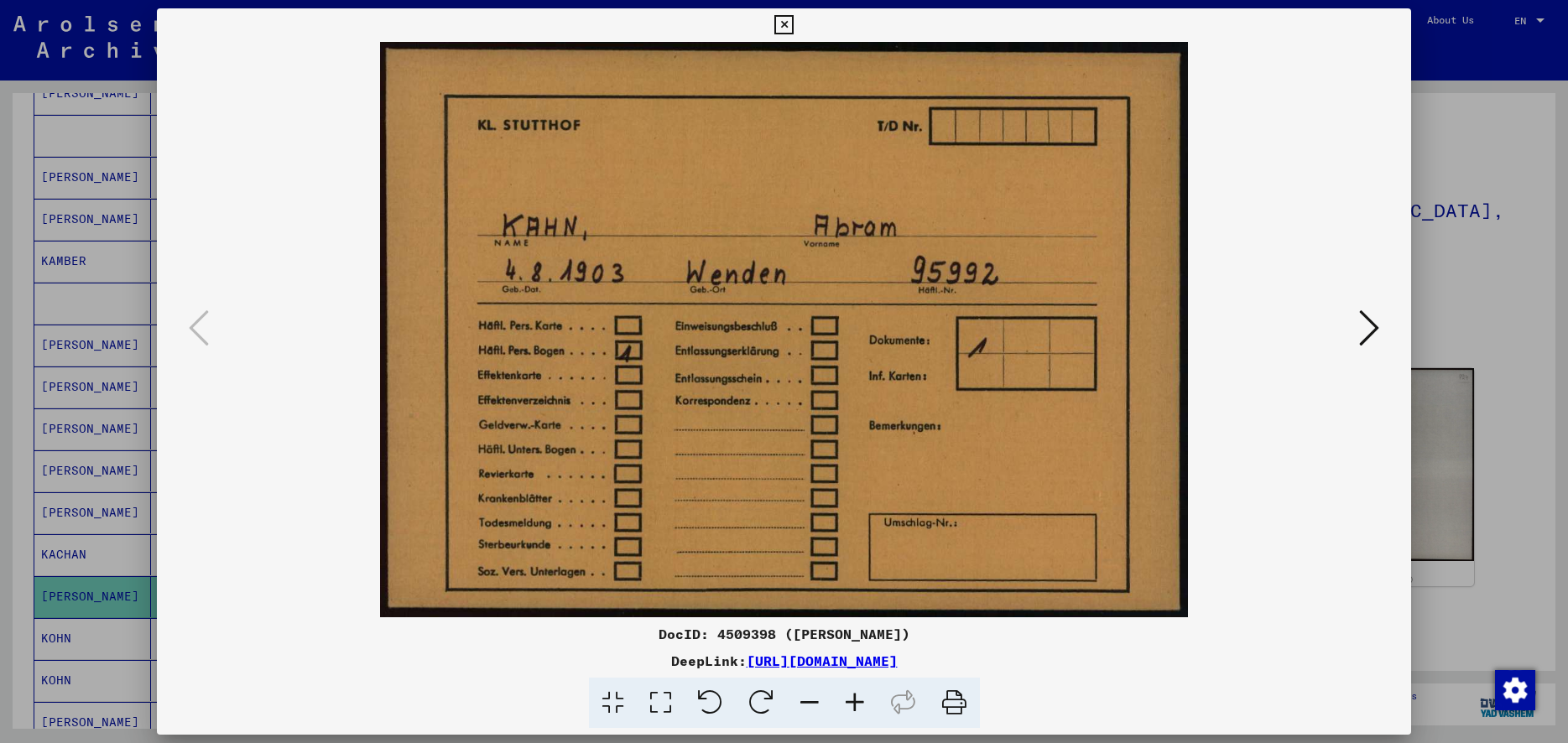
click at [793, 21] on icon at bounding box center [783, 25] width 19 height 20
